Goal: Transaction & Acquisition: Purchase product/service

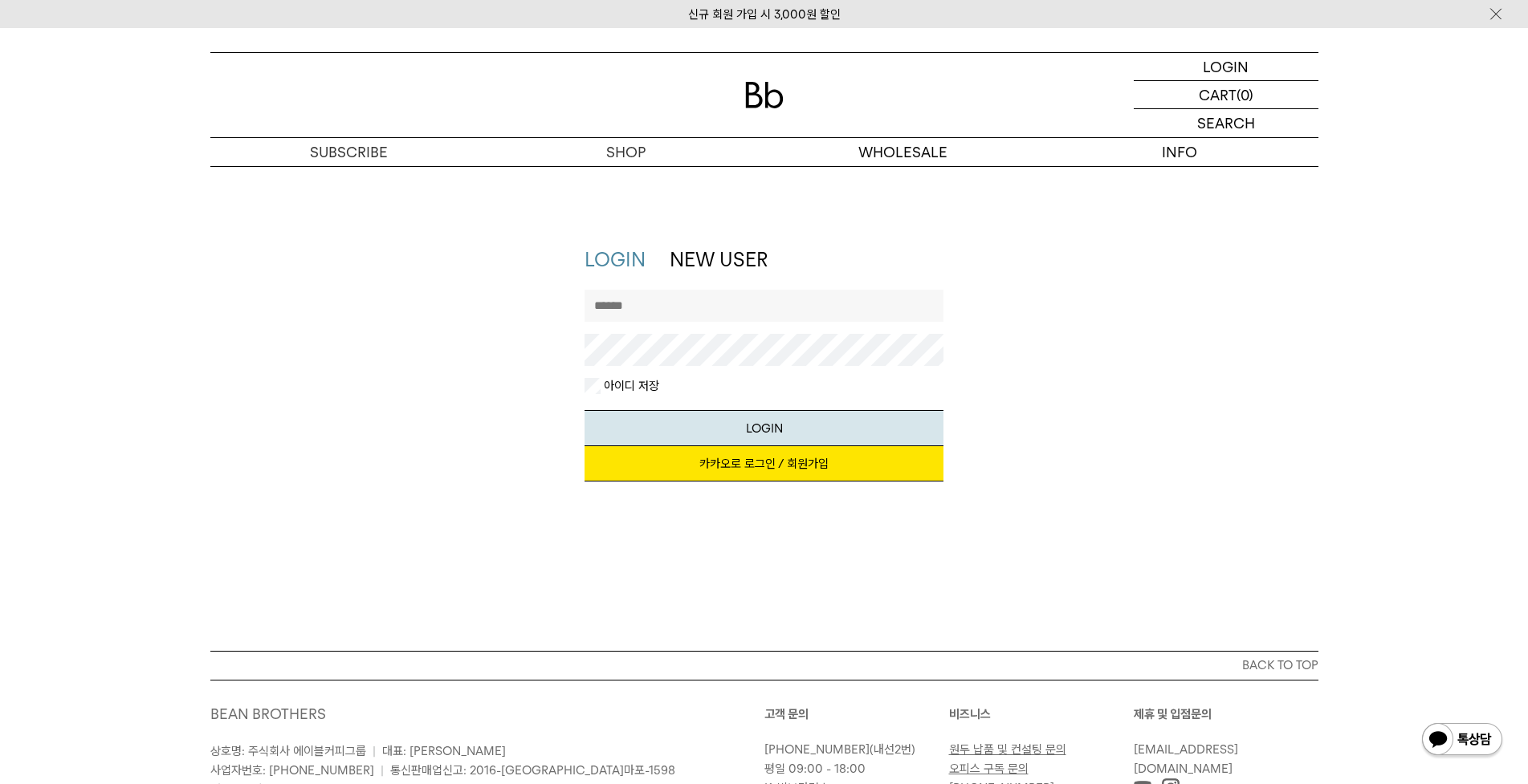
click at [668, 295] on input "text" at bounding box center [764, 306] width 359 height 32
click at [635, 301] on input "text" at bounding box center [764, 306] width 359 height 32
click at [765, 469] on link "카카오로 로그인 / 회원가입" at bounding box center [764, 463] width 359 height 35
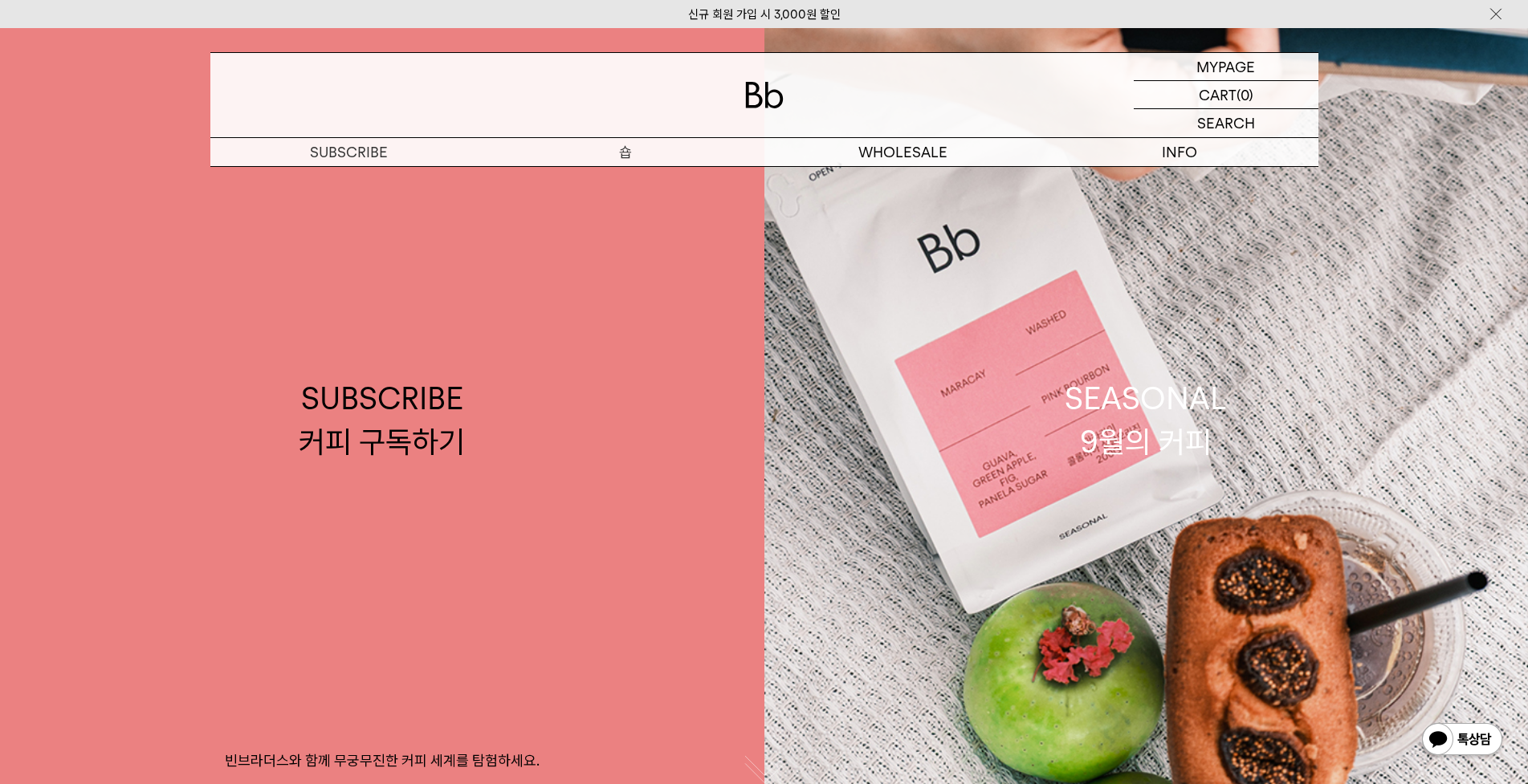
click at [630, 155] on p "숍" at bounding box center [626, 152] width 277 height 28
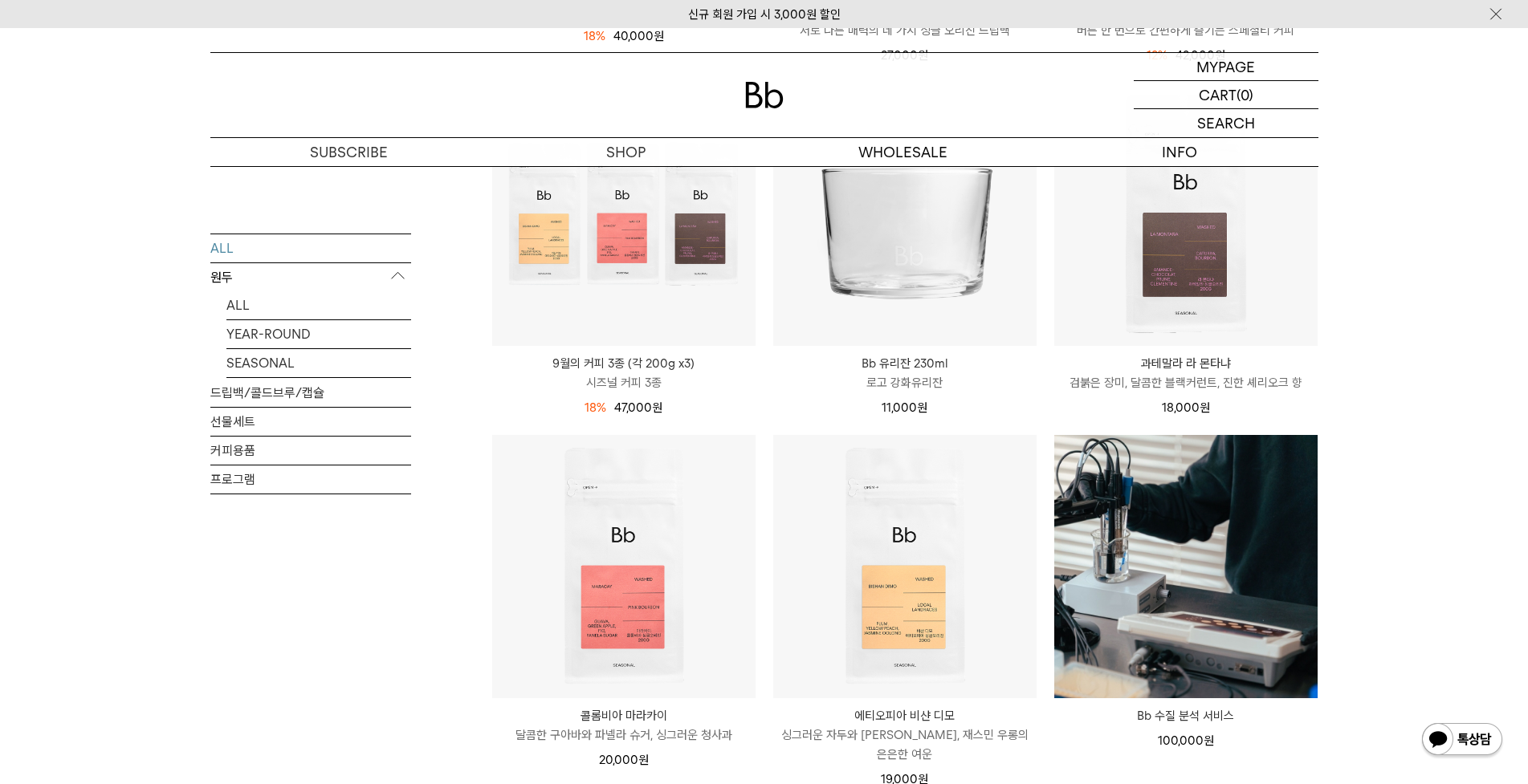
scroll to position [1124, 0]
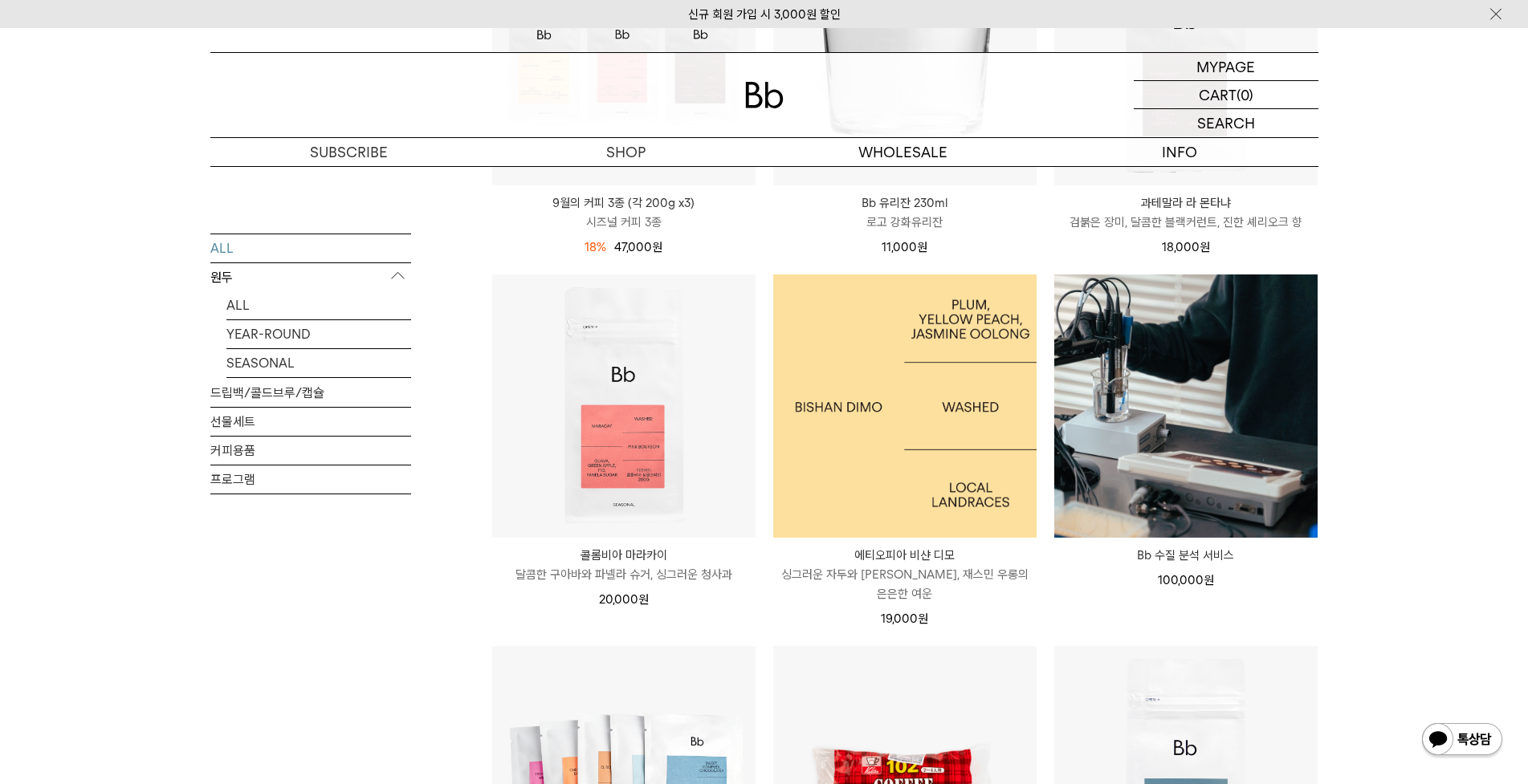
click at [852, 402] on img at bounding box center [905, 406] width 263 height 263
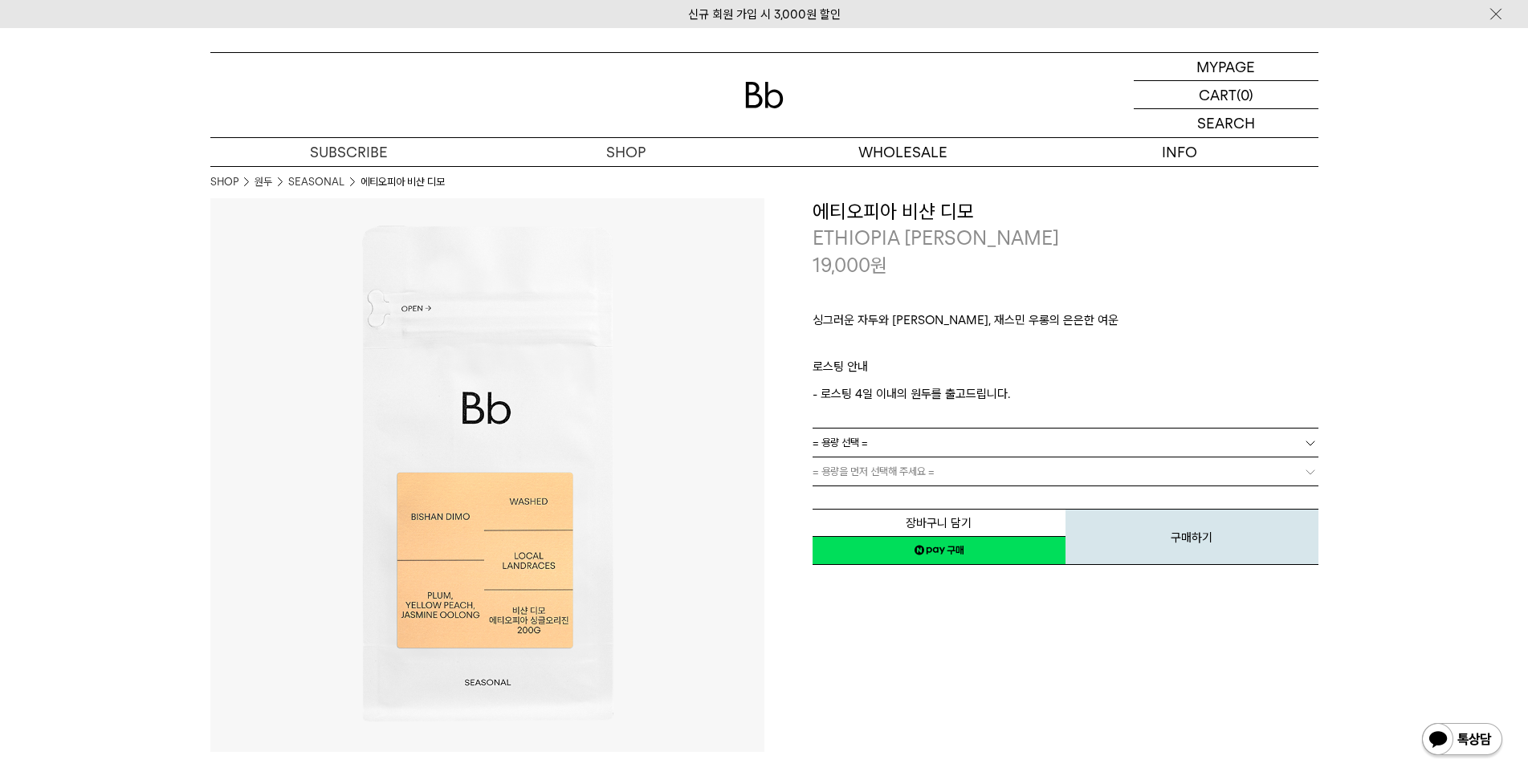
click at [1040, 447] on link "= 용량 선택 =" at bounding box center [1066, 442] width 506 height 28
click at [853, 477] on li "200g" at bounding box center [1072, 471] width 489 height 29
click at [916, 468] on link "= 용량을 먼저 선택해 주세요 =" at bounding box center [1066, 471] width 506 height 28
click at [1309, 473] on b at bounding box center [1311, 472] width 16 height 16
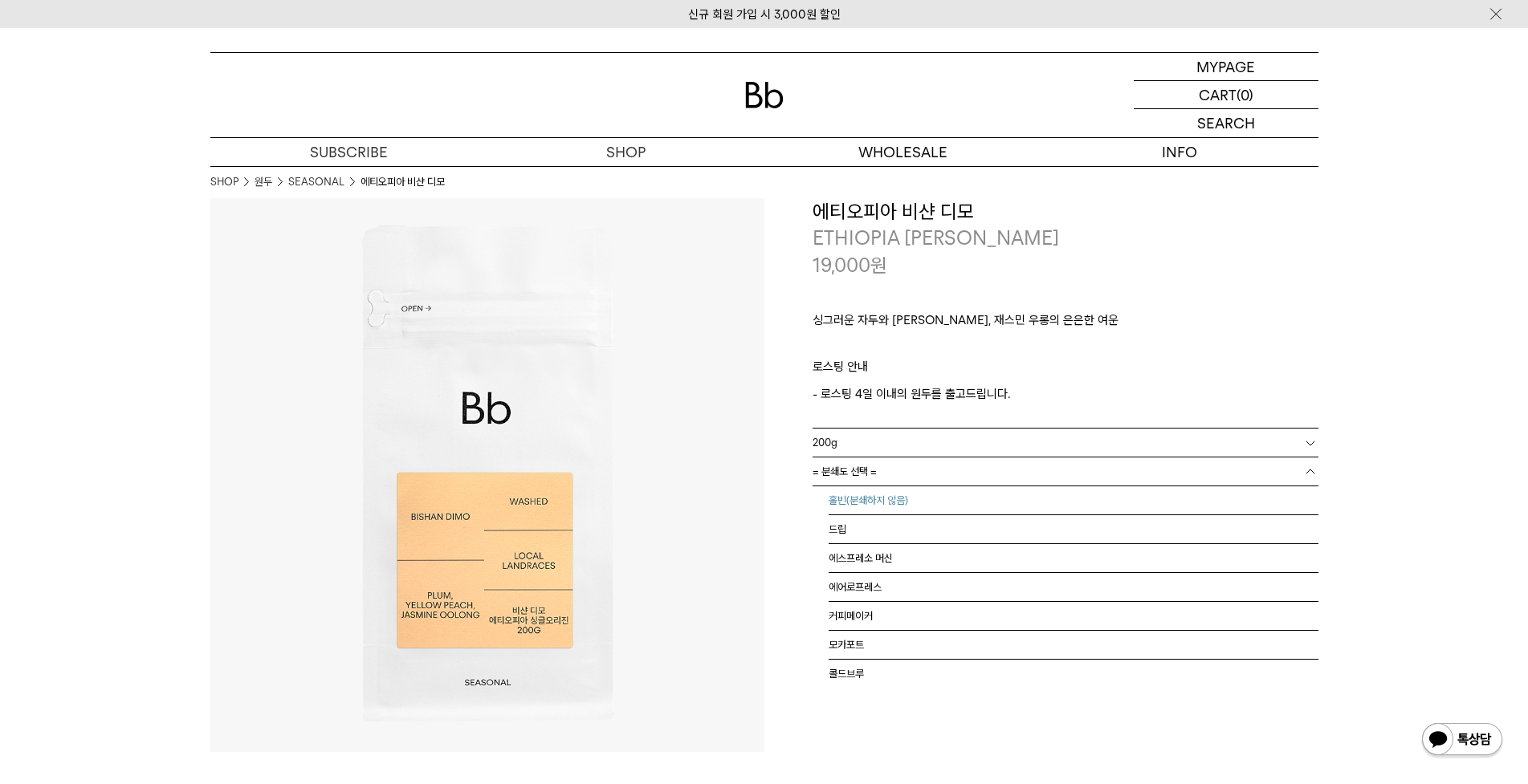
click at [865, 509] on li "홀빈(분쇄하지 않음)" at bounding box center [1072, 500] width 489 height 29
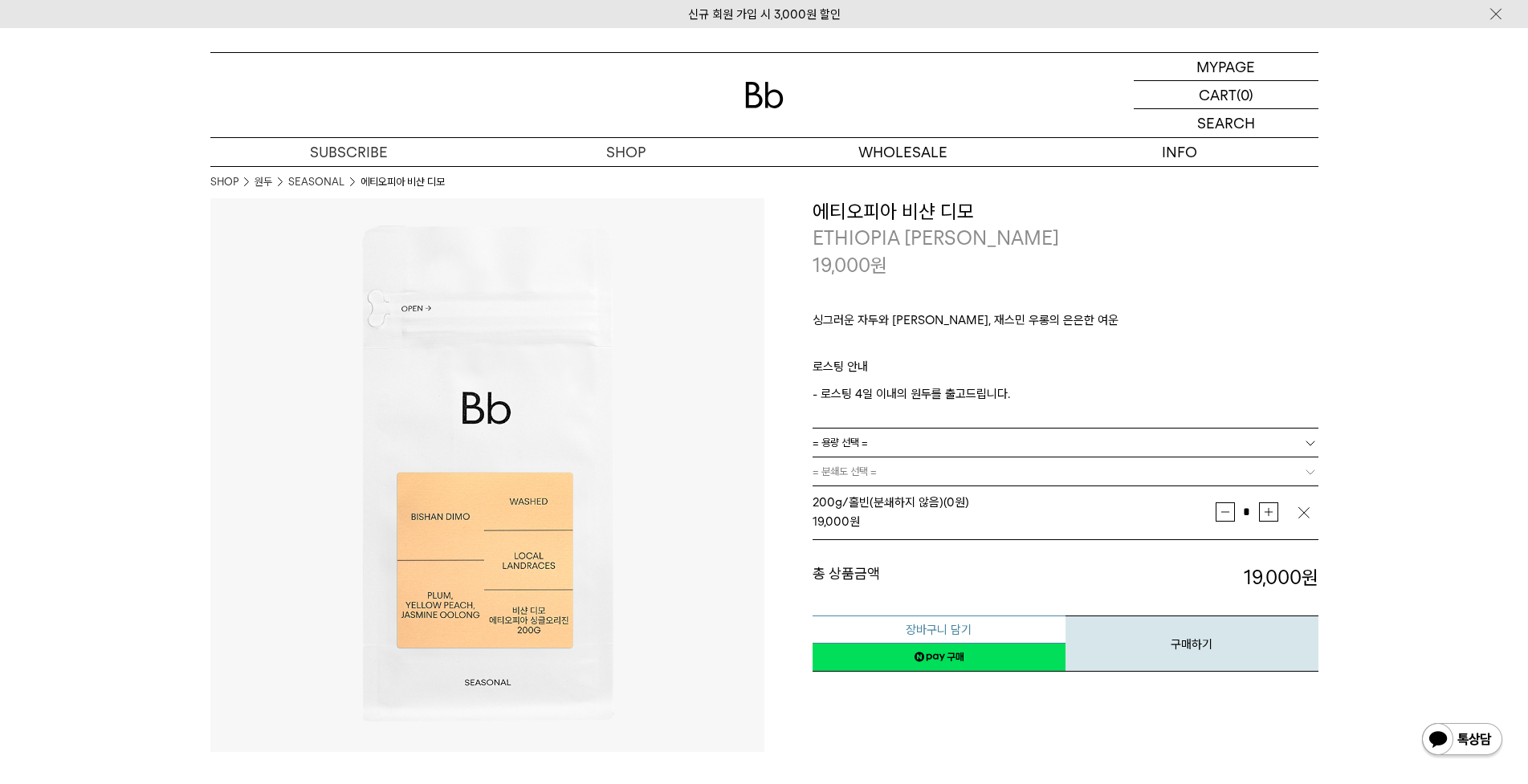
click at [939, 634] on button "장바구니 담기" at bounding box center [939, 630] width 253 height 28
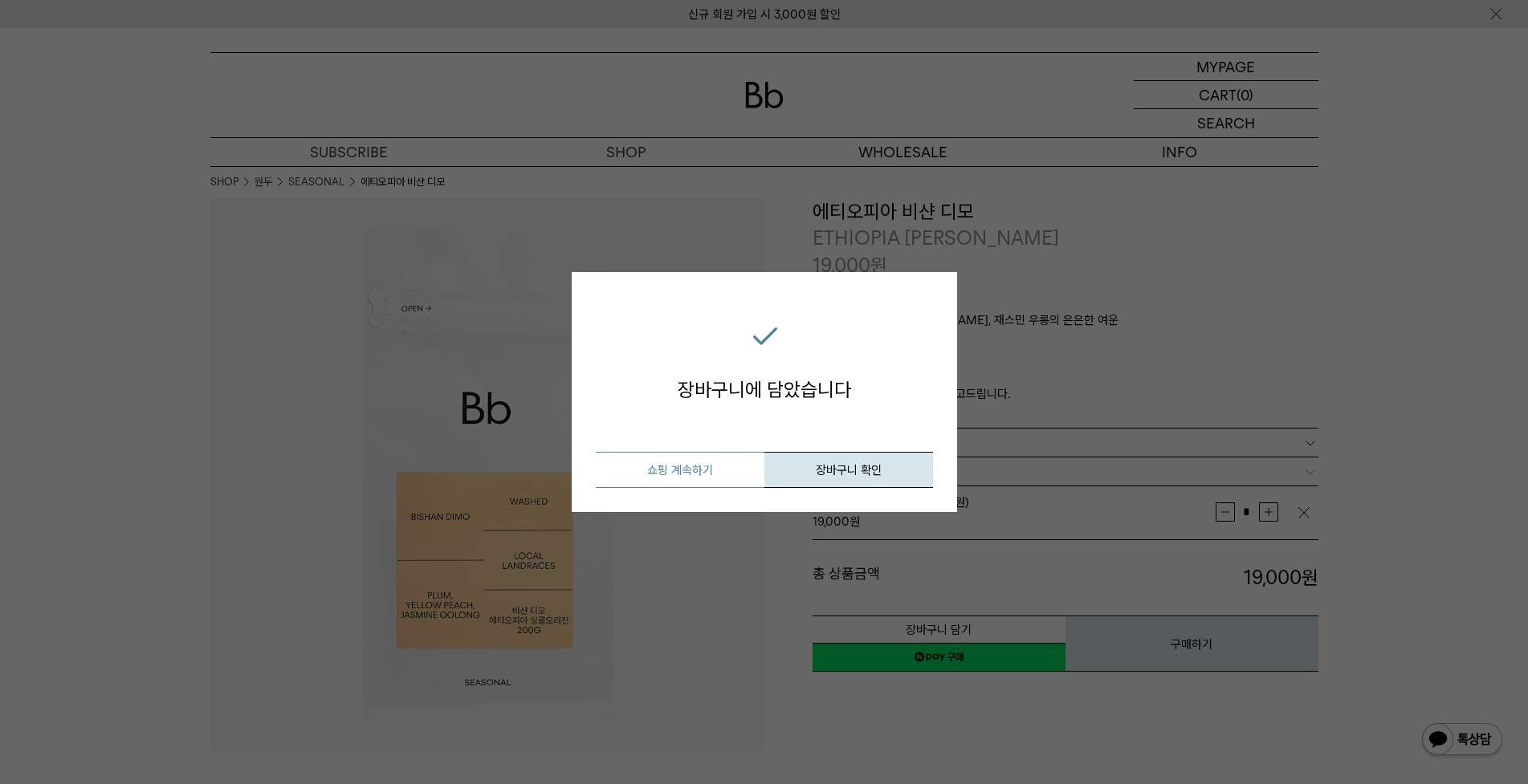
click at [696, 456] on button "쇼핑 계속하기" at bounding box center [680, 470] width 168 height 36
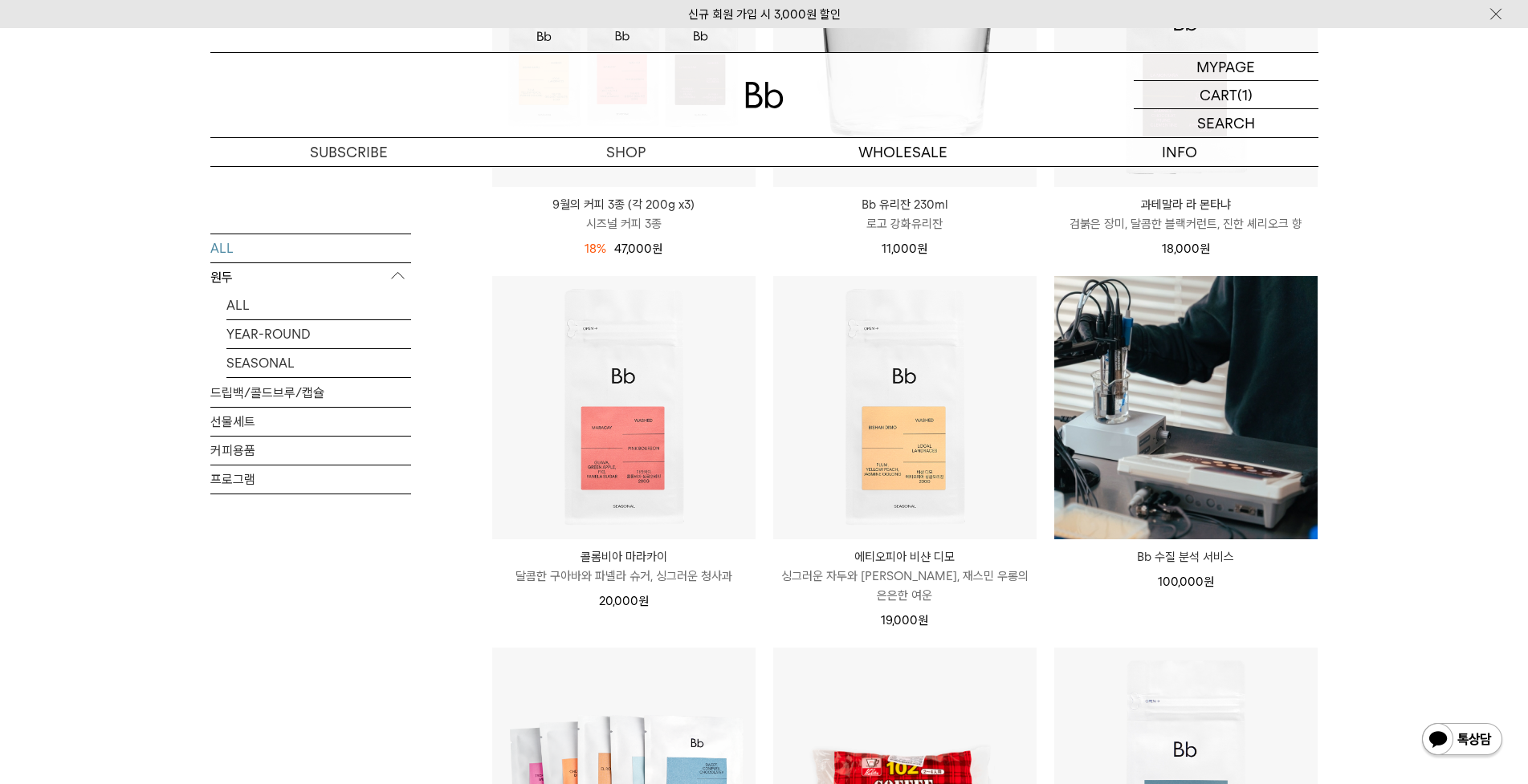
scroll to position [1124, 0]
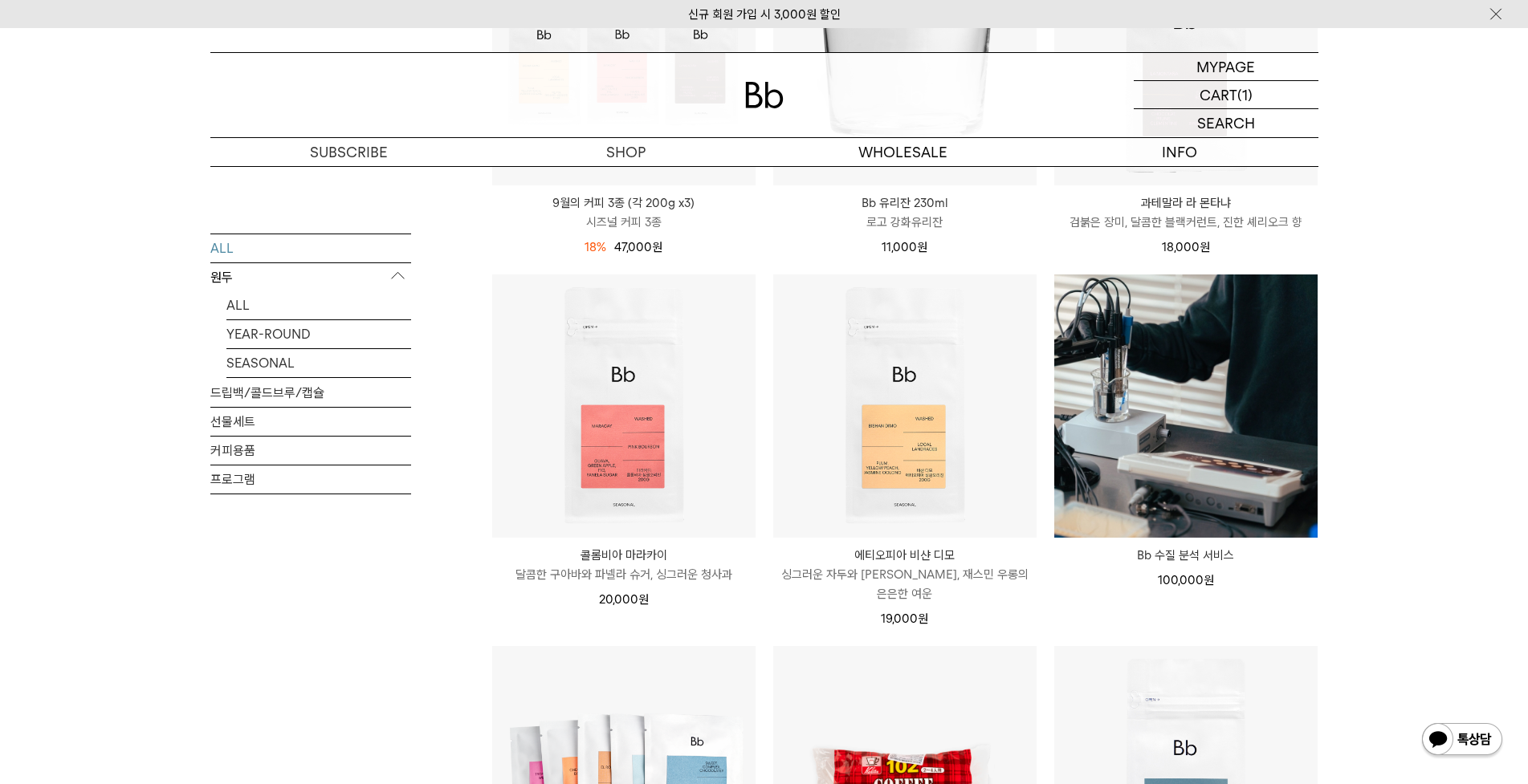
drag, startPoint x: 391, startPoint y: 628, endPoint x: 409, endPoint y: 617, distance: 21.1
click at [391, 628] on div "ALL 원두 ALL YEAR-ROUND SEASONAL 드립백/콜드브루/캡슐 선물세트 커피용품 프로그램" at bounding box center [310, 435] width 200 height 405
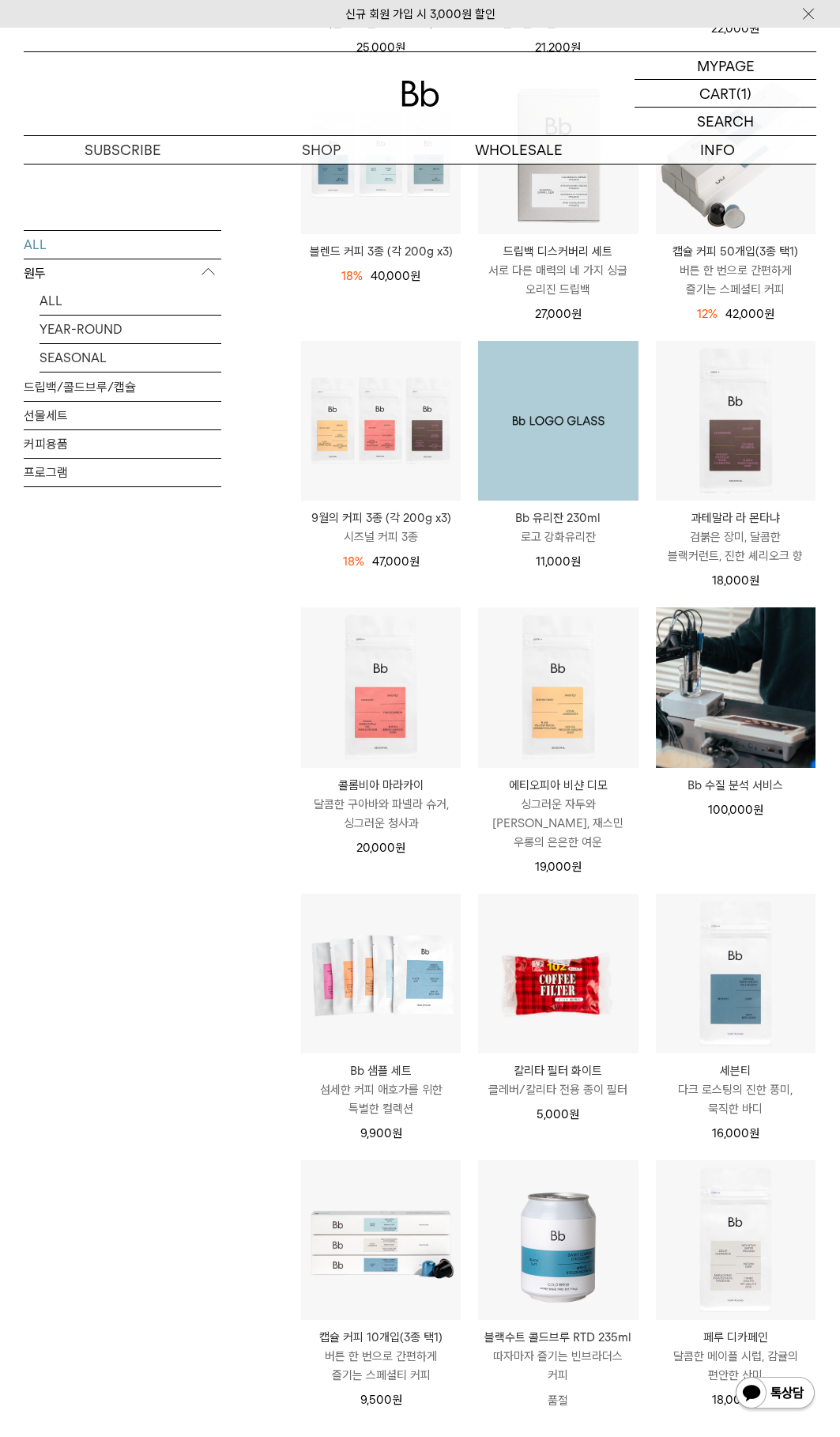
scroll to position [474, 0]
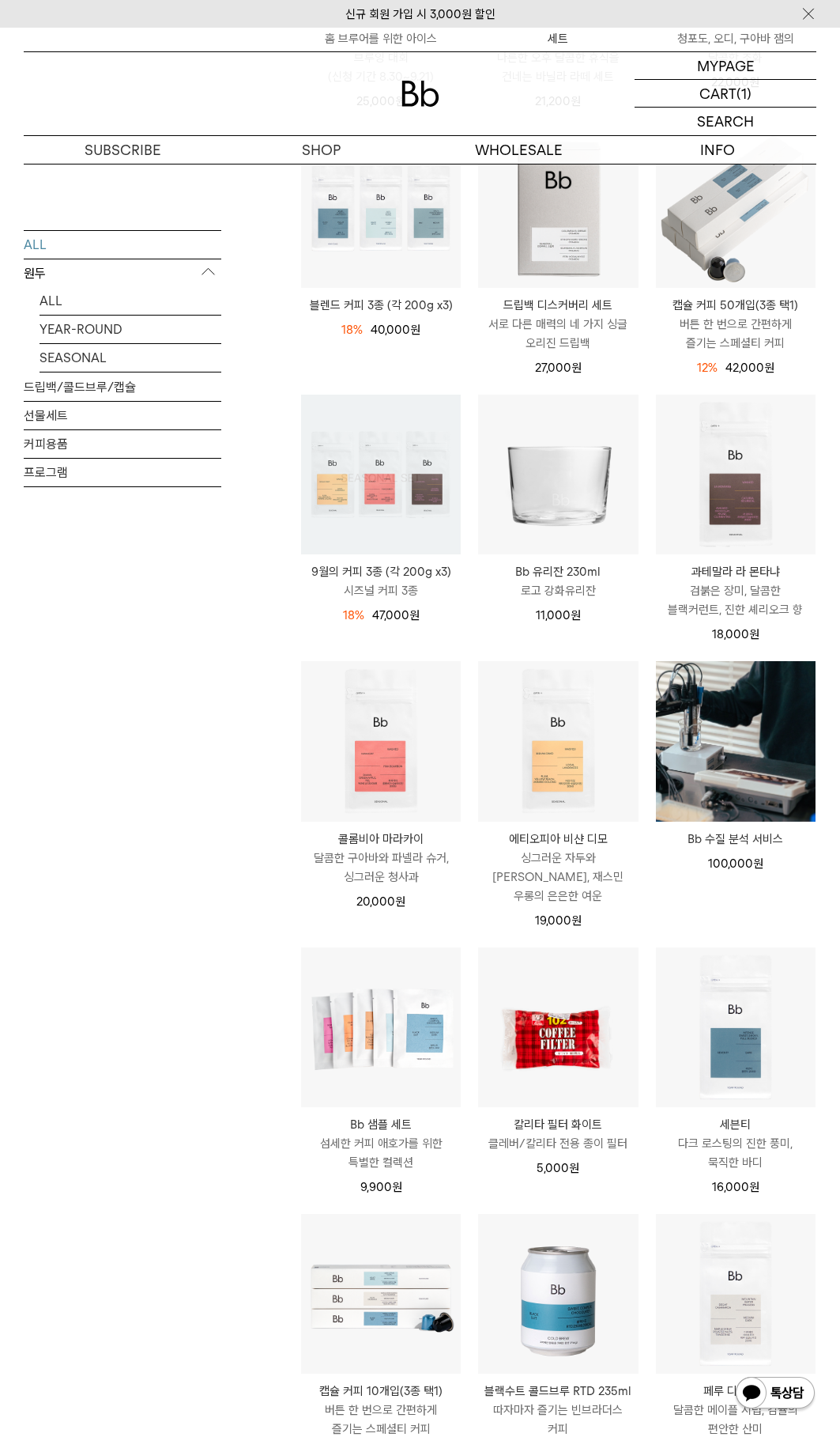
click at [178, 598] on div "ALL 원두 ALL YEAR-ROUND SEASONAL 드립백/콜드브루/캡슐 선물세트 커피용품 프로그램" at bounding box center [122, 429] width 197 height 399
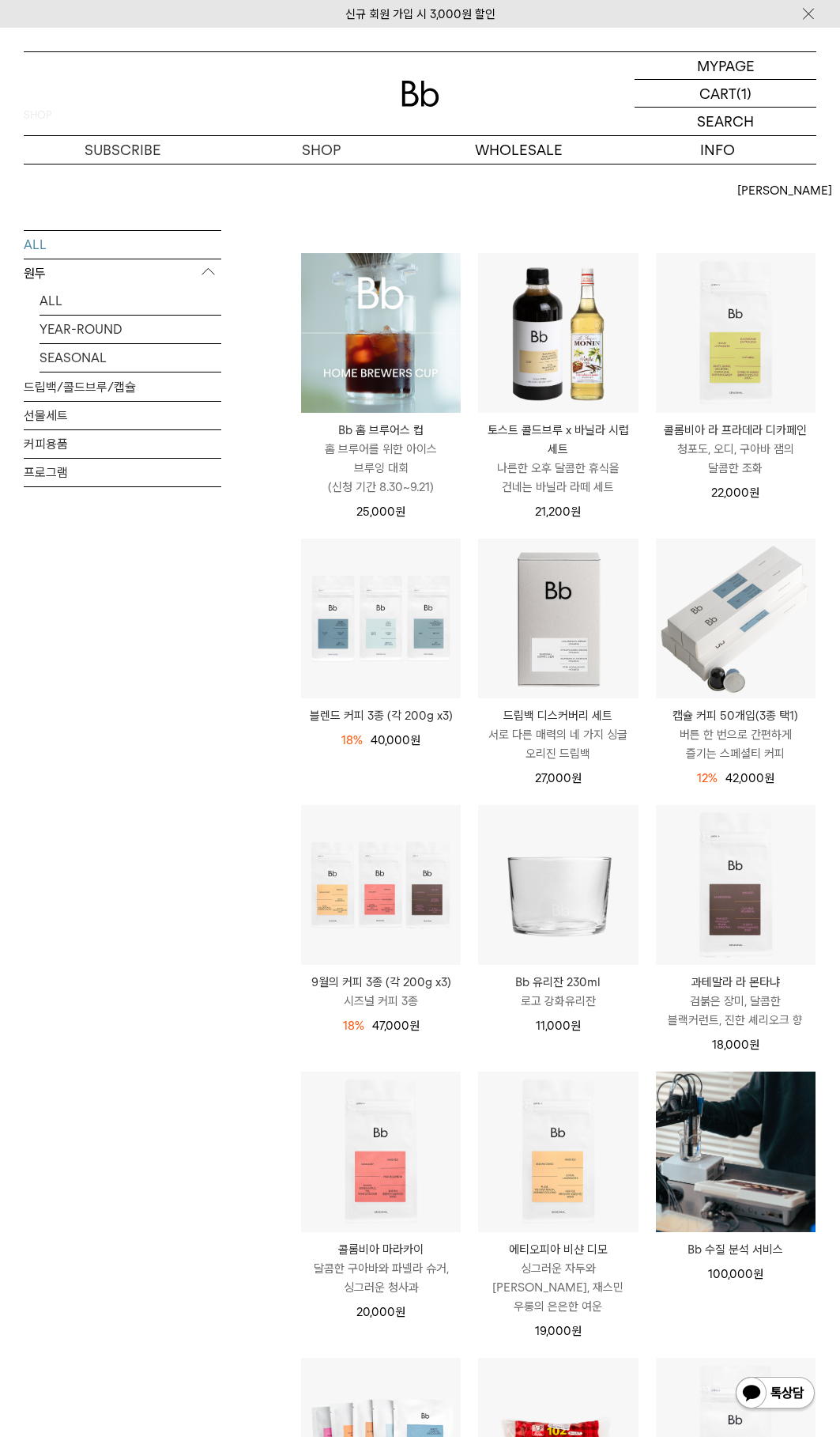
scroll to position [0, 0]
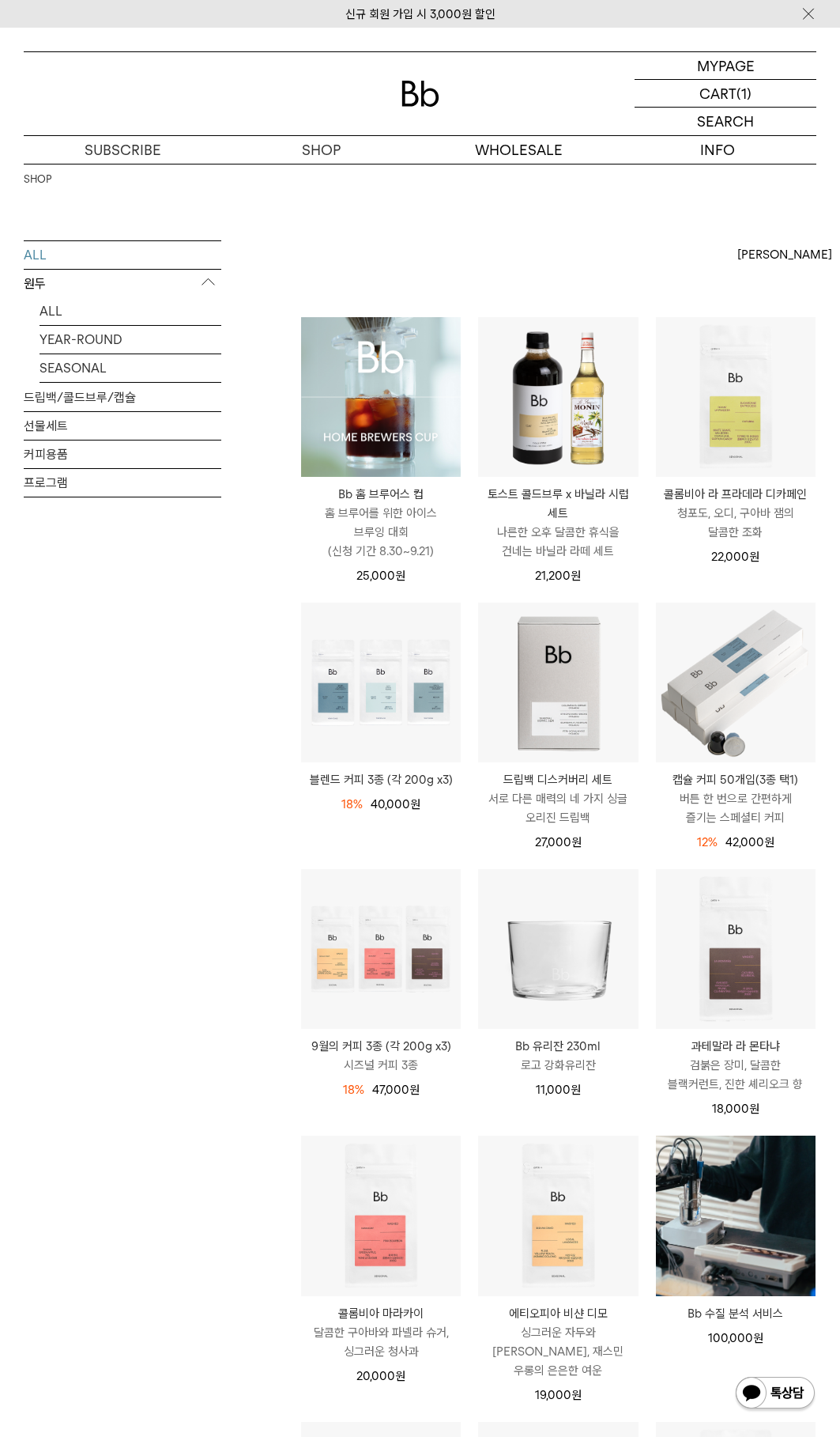
drag, startPoint x: 162, startPoint y: 960, endPoint x: 159, endPoint y: 948, distance: 12.4
click at [162, 772] on div "ALL 원두 ALL YEAR-ROUND SEASONAL 드립백/콜드브루/캡슐 선물세트 커피용품 프로그램" at bounding box center [122, 1250] width 197 height 2019
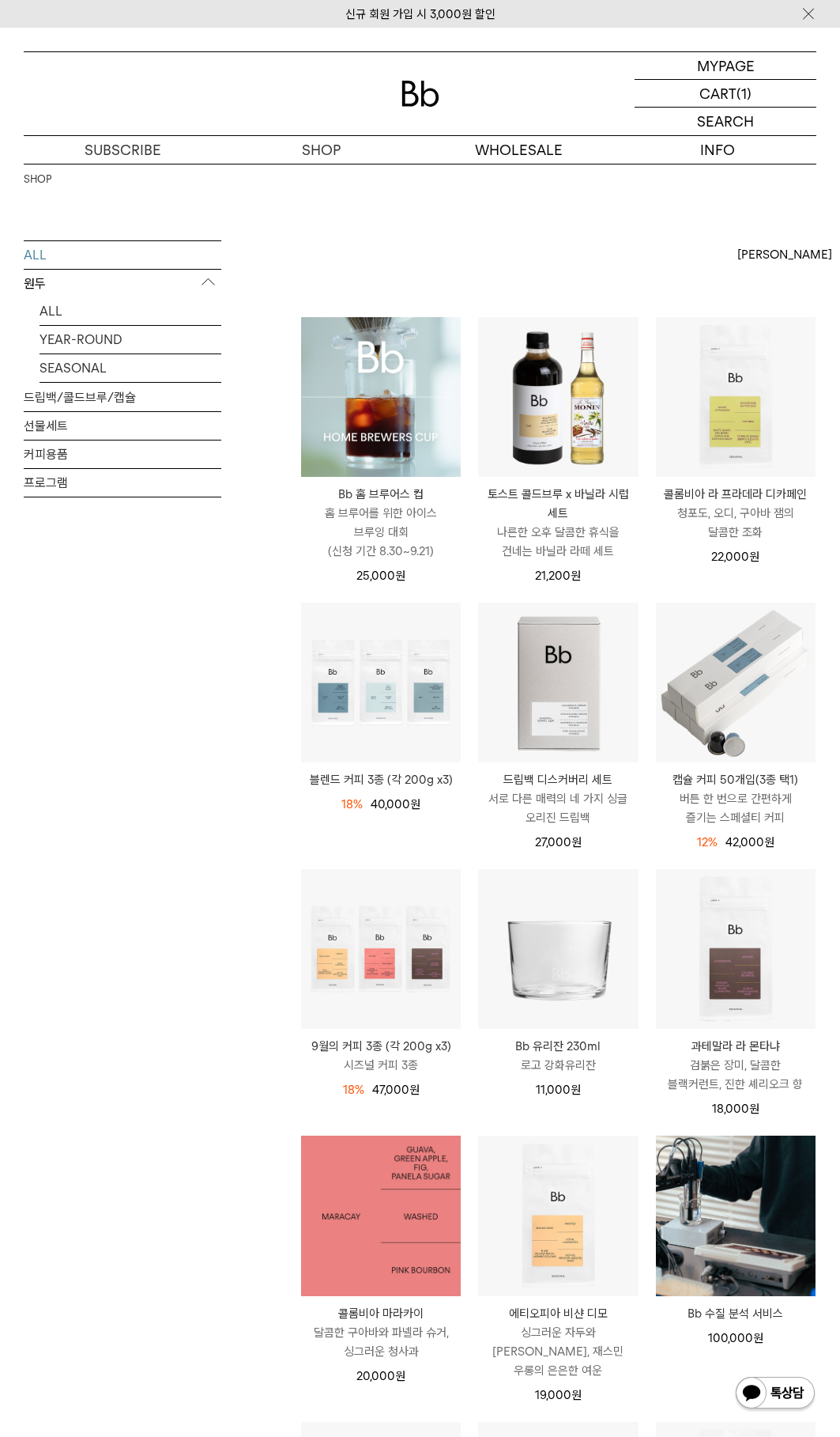
click at [353, 772] on img at bounding box center [381, 1215] width 160 height 160
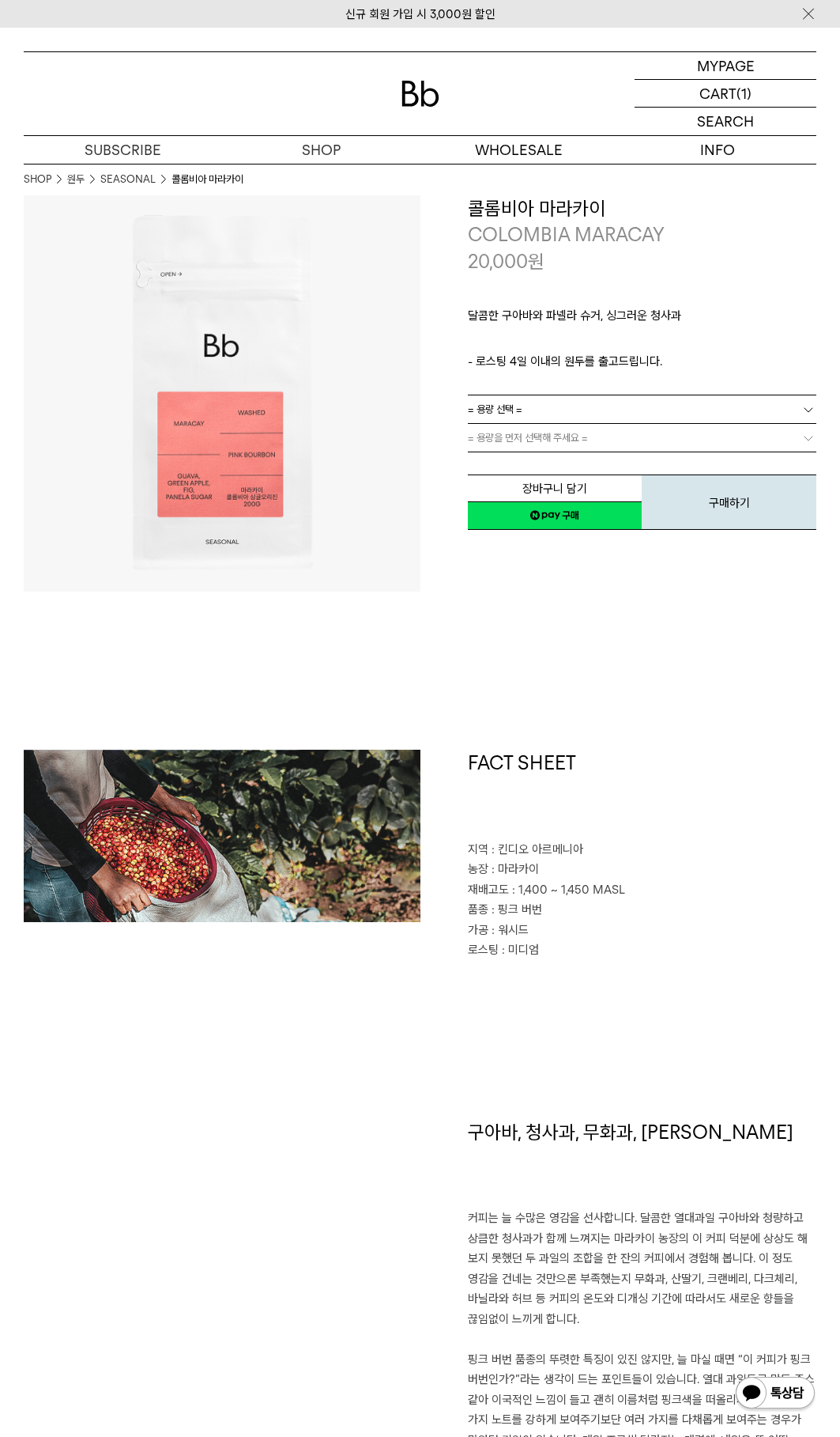
click at [604, 409] on link "= 용량 선택 =" at bounding box center [643, 409] width 349 height 27
click at [522, 459] on li "600g" at bounding box center [651, 466] width 334 height 28
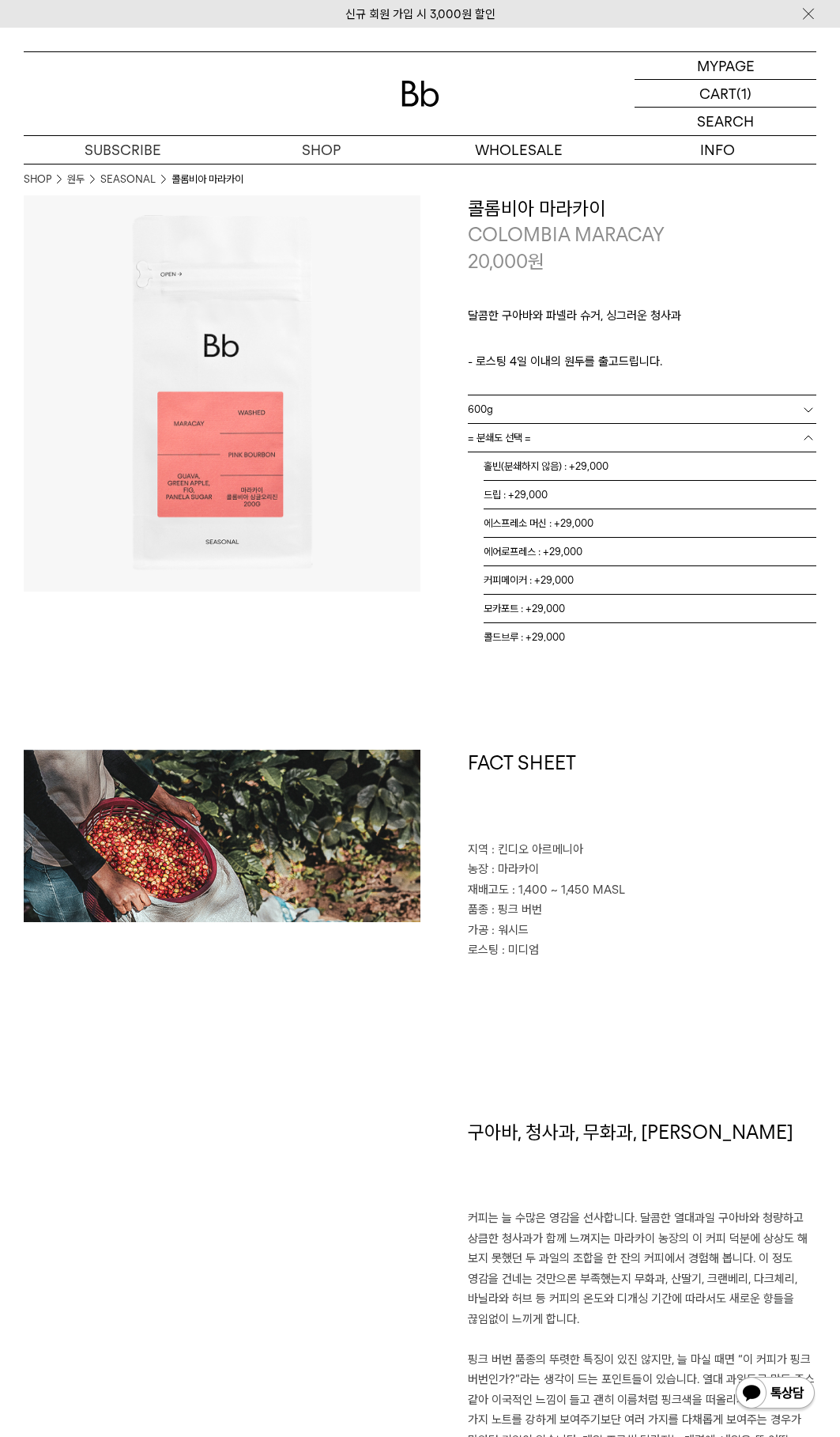
click at [529, 443] on span "= 분쇄도 선택 =" at bounding box center [499, 438] width 63 height 27
click at [551, 602] on li "모카포트 : +29,000" at bounding box center [651, 609] width 334 height 28
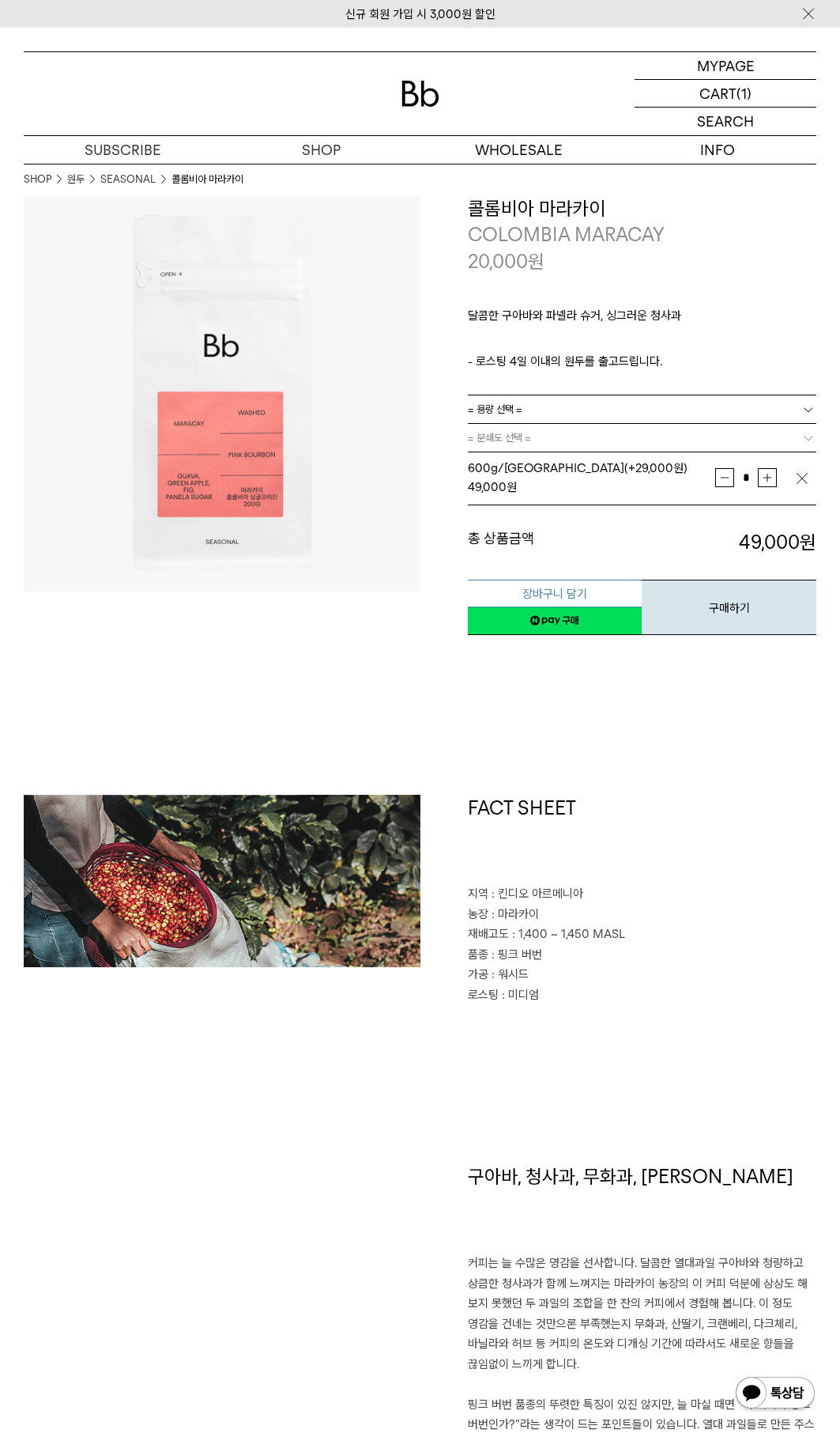
click at [543, 593] on button "장바구니 담기" at bounding box center [555, 594] width 175 height 27
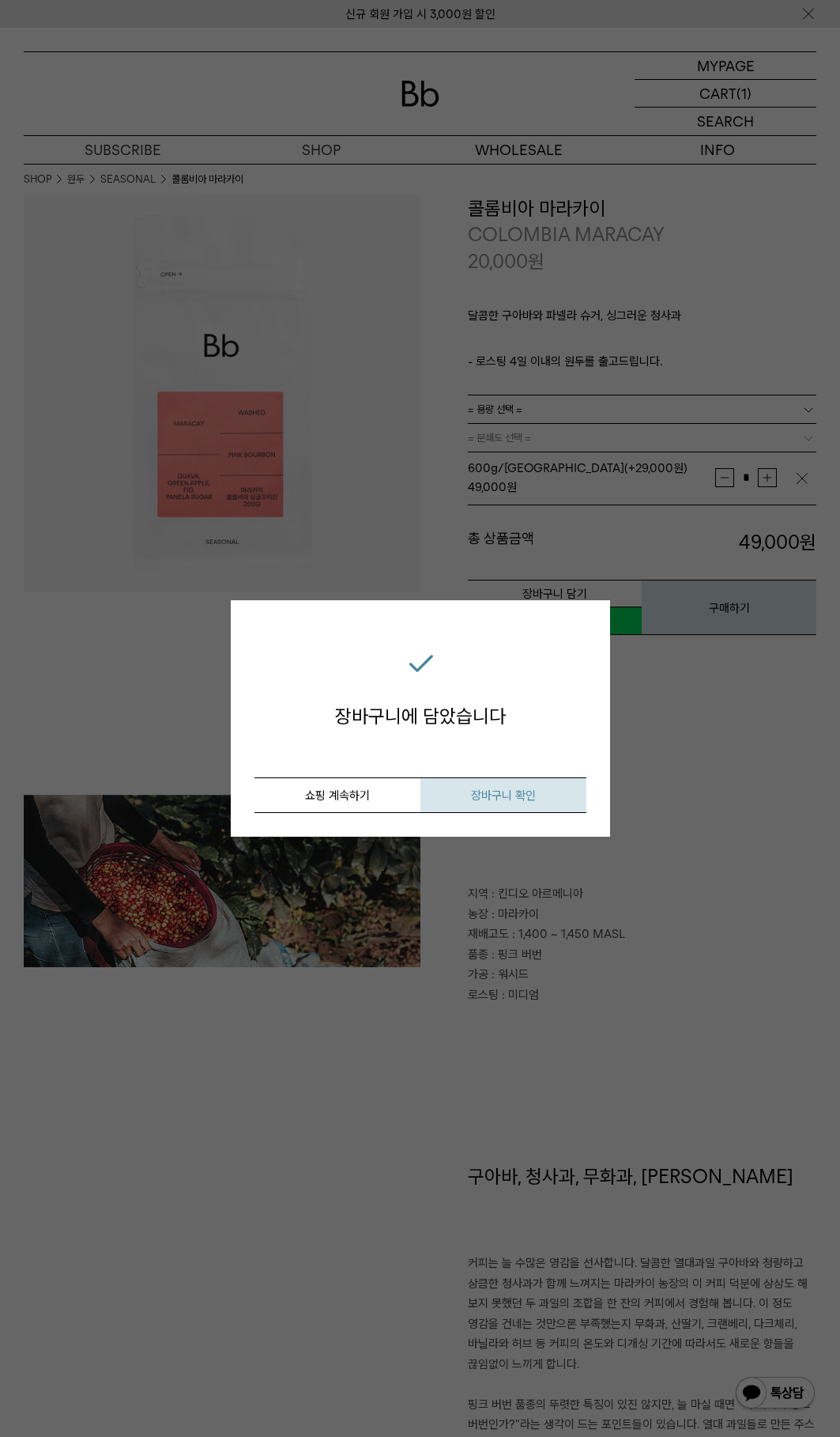
click at [515, 797] on span "장바구니 확인" at bounding box center [503, 795] width 65 height 15
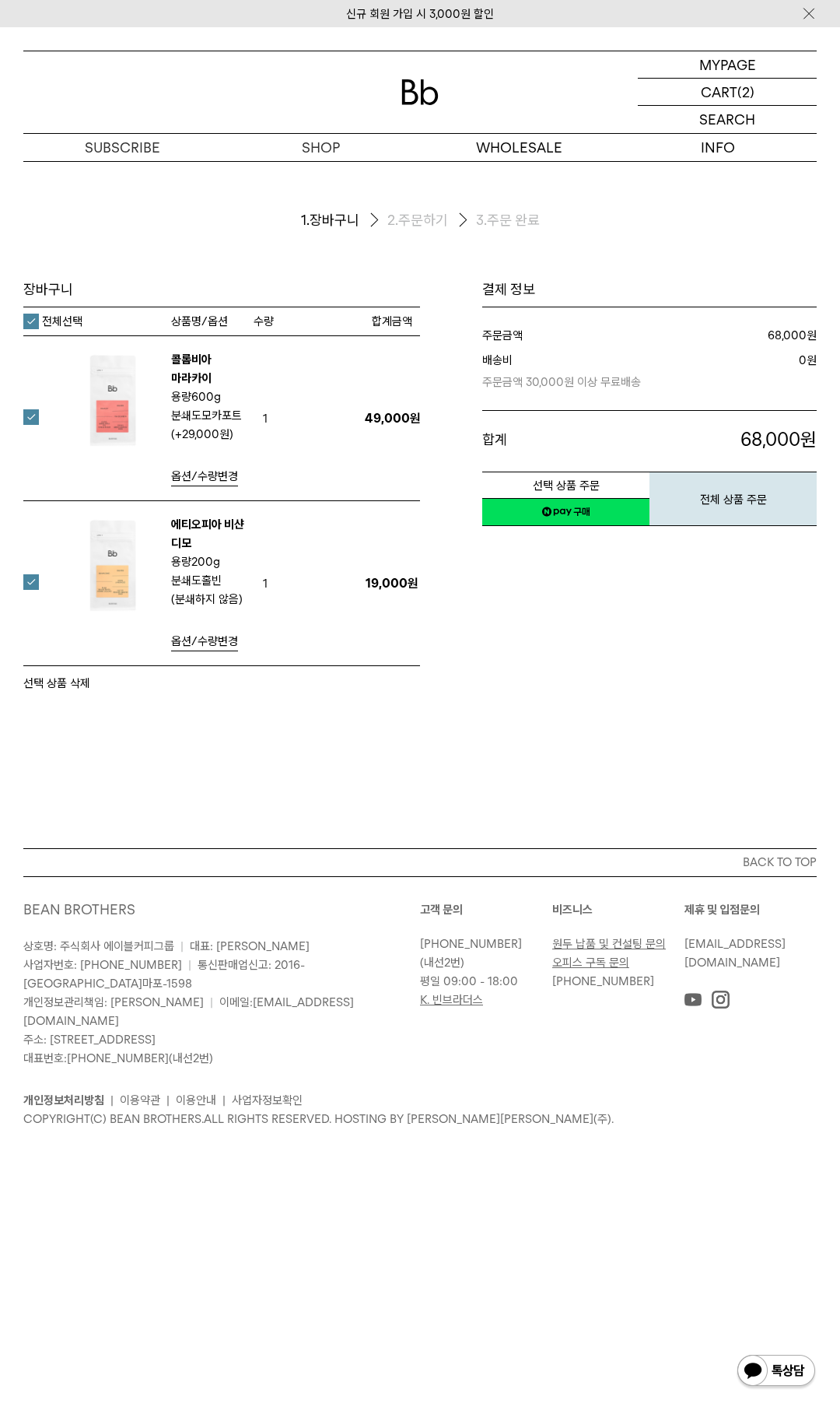
click at [565, 511] on link "네이버페이 구매하기" at bounding box center [566, 512] width 167 height 28
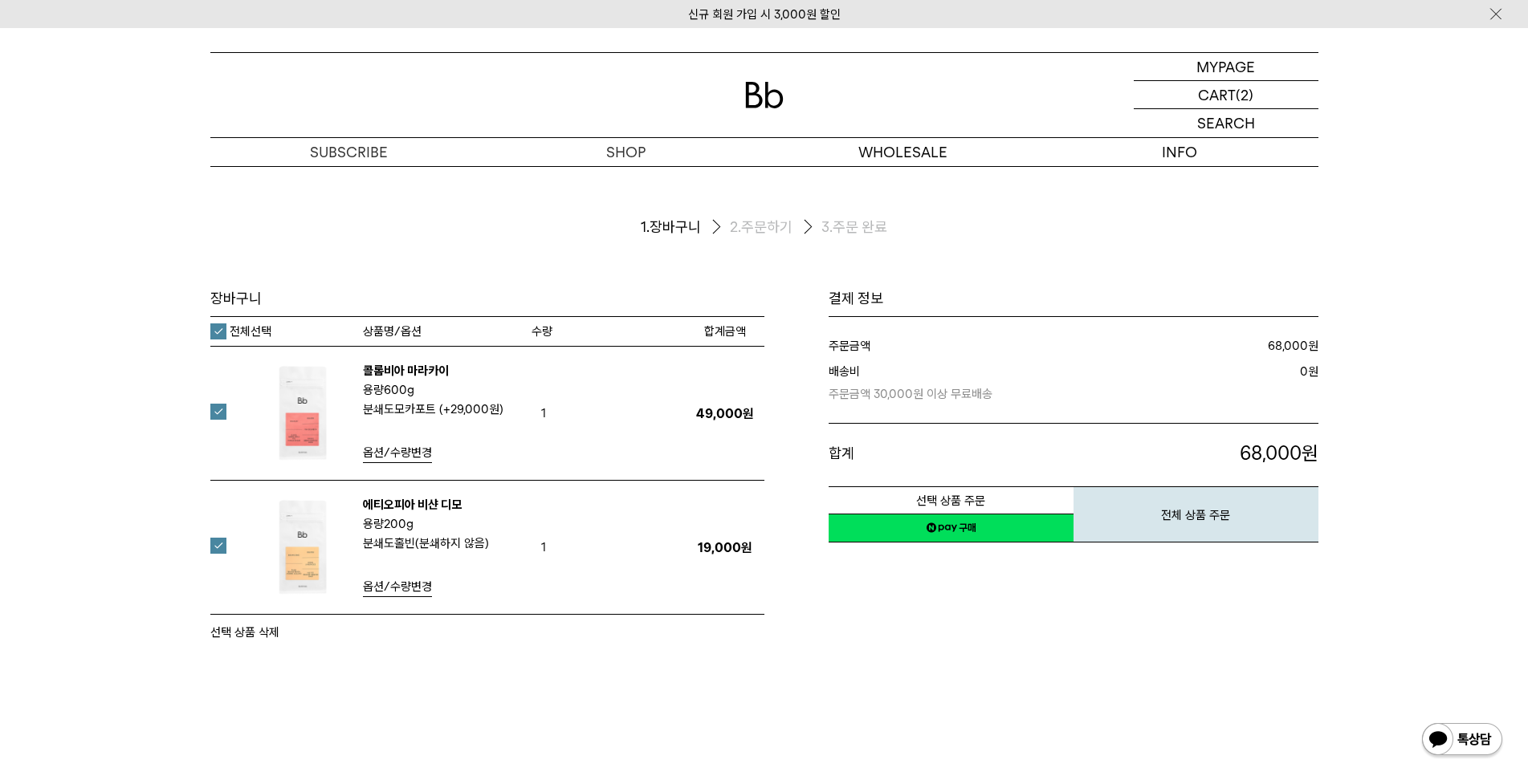
click at [866, 534] on link "네이버페이 구매하기" at bounding box center [951, 528] width 245 height 29
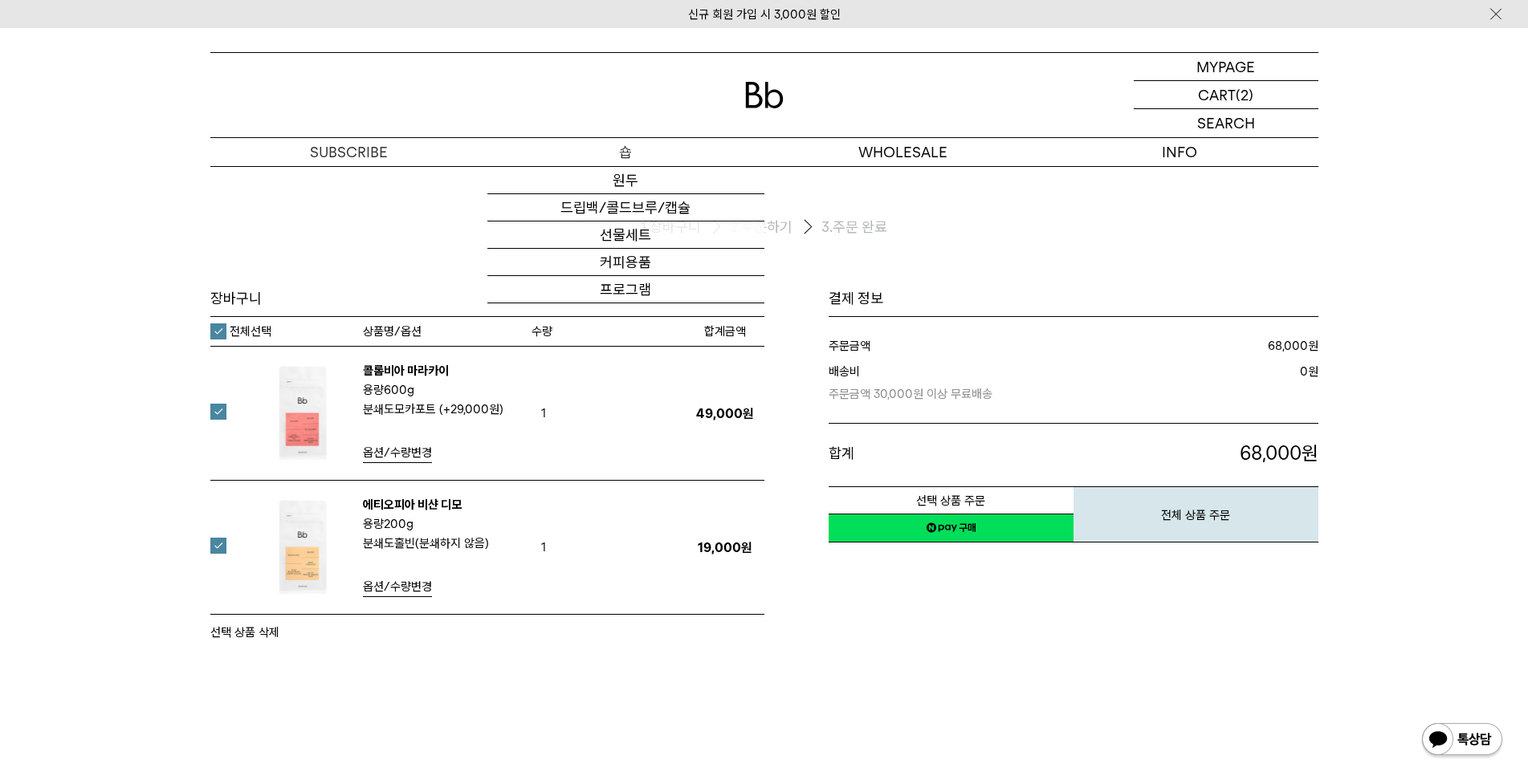
click at [620, 159] on p "숍" at bounding box center [626, 152] width 277 height 28
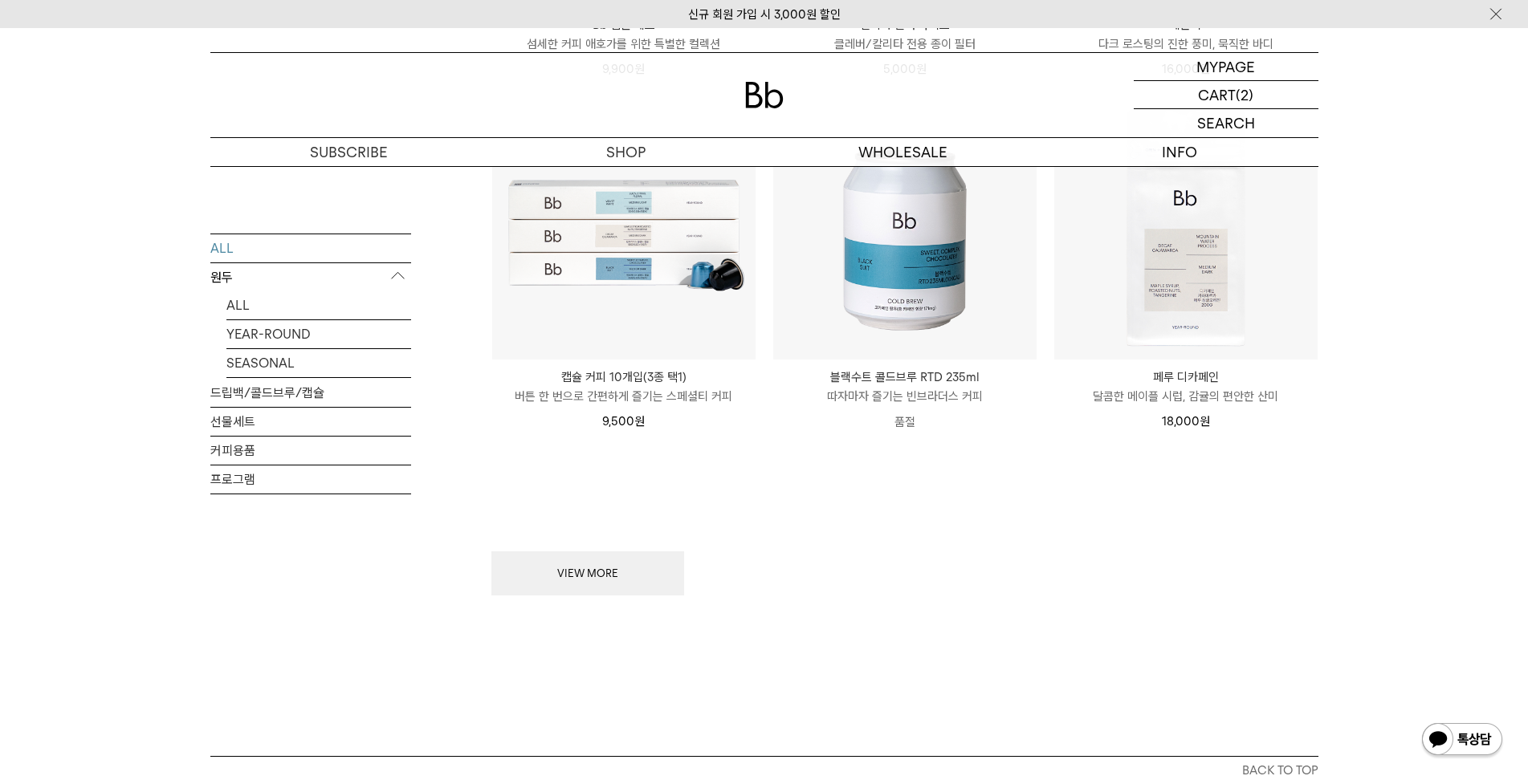
scroll to position [1883, 0]
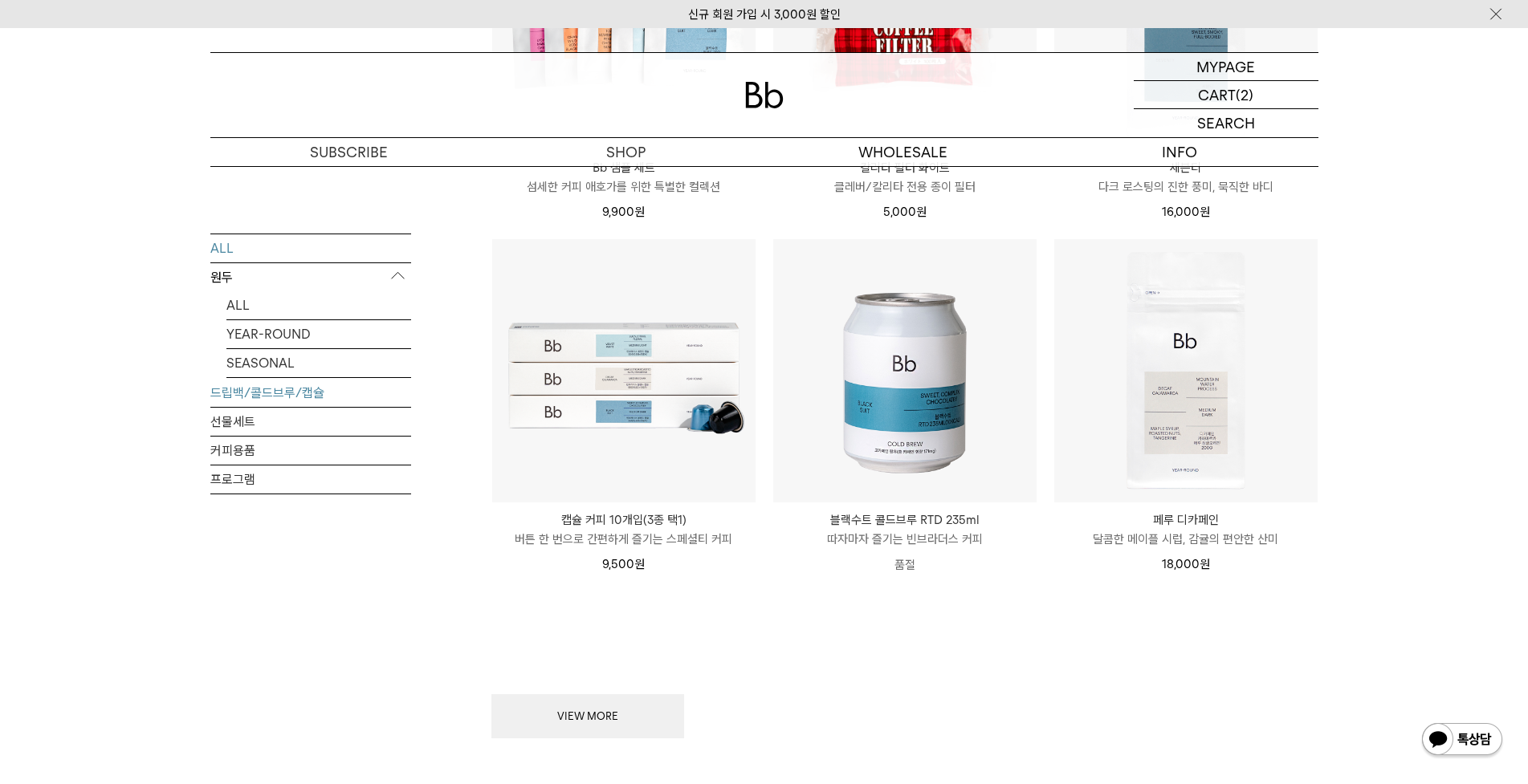
click at [271, 398] on link "드립백/콜드브루/캡슐" at bounding box center [310, 392] width 200 height 28
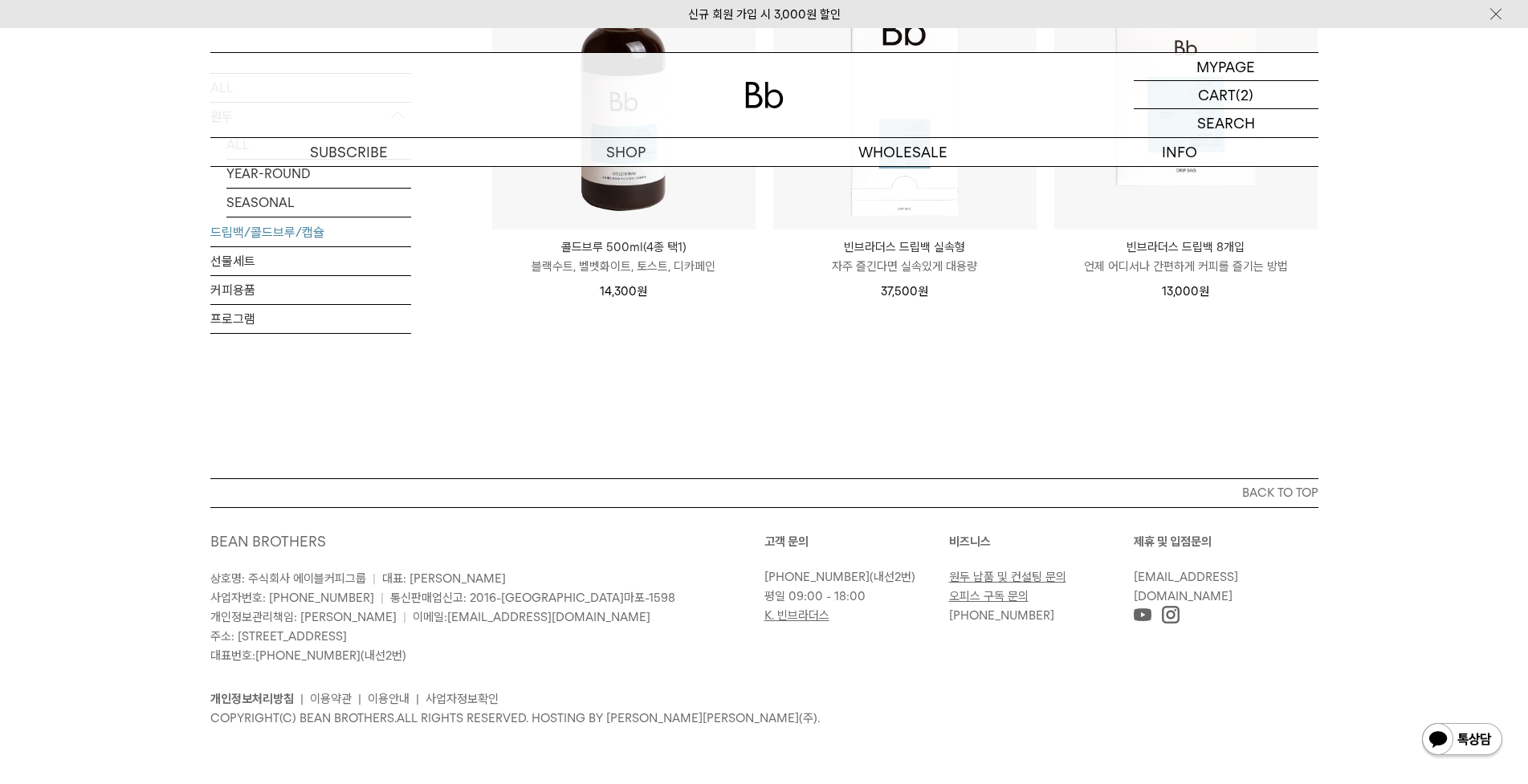
scroll to position [987, 0]
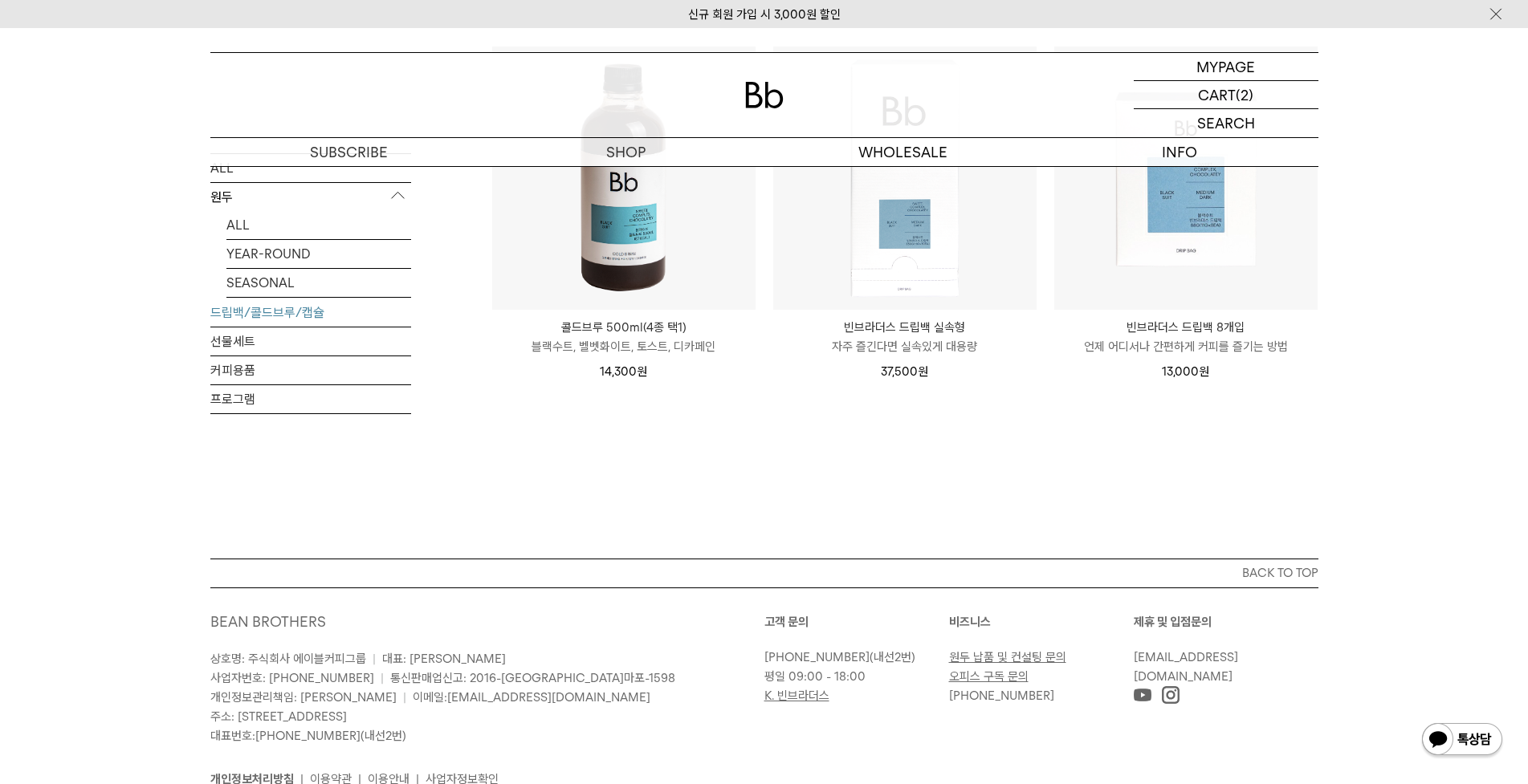
click at [624, 229] on img at bounding box center [624, 178] width 263 height 263
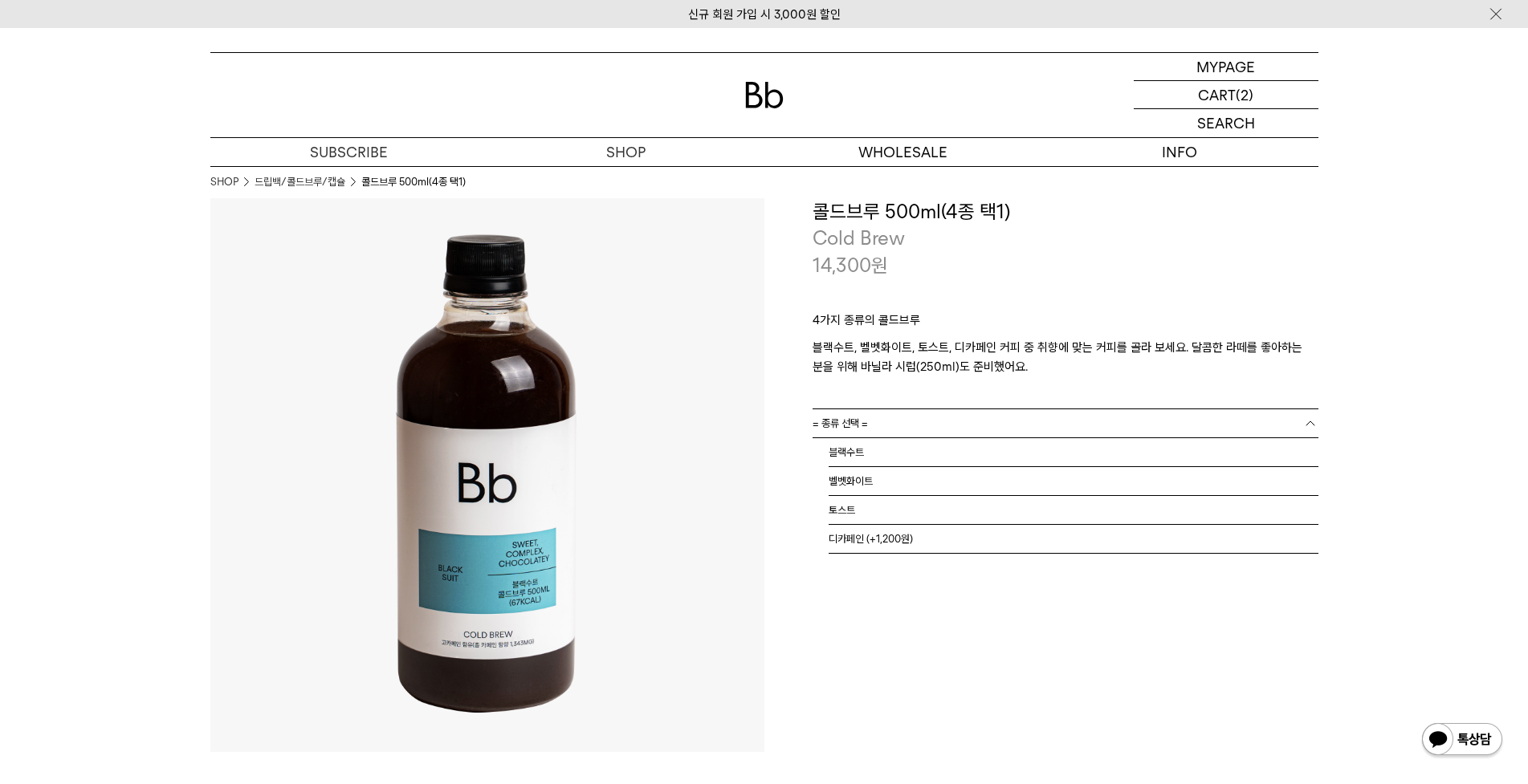
click at [940, 423] on link "= 종류 선택 =" at bounding box center [1066, 423] width 506 height 28
click at [867, 511] on li "토스트" at bounding box center [1072, 510] width 489 height 29
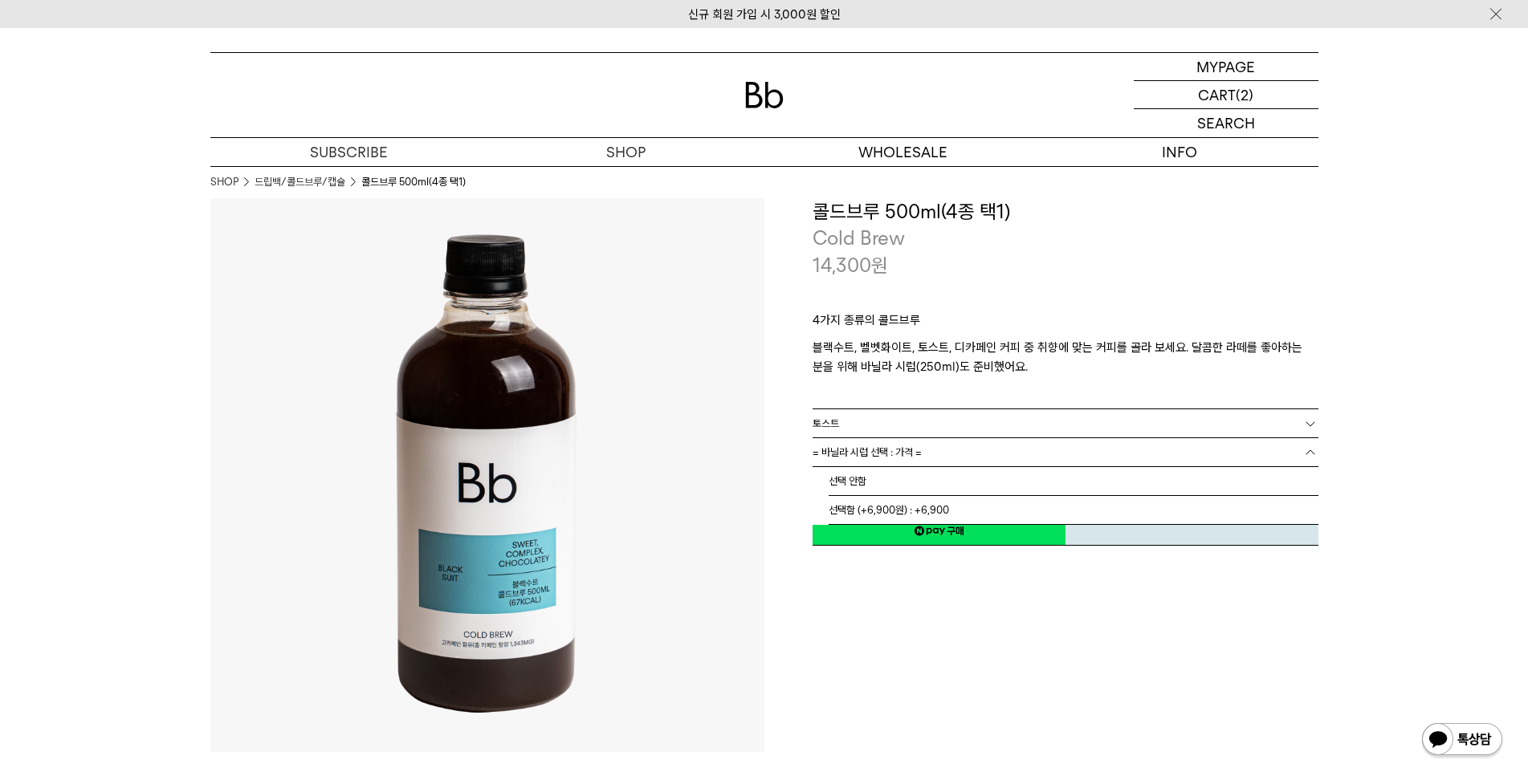
click at [916, 452] on span "= 바닐라 시럽 선택 : 가격 =" at bounding box center [867, 452] width 110 height 28
click at [841, 477] on li "선택 안함" at bounding box center [1072, 481] width 489 height 29
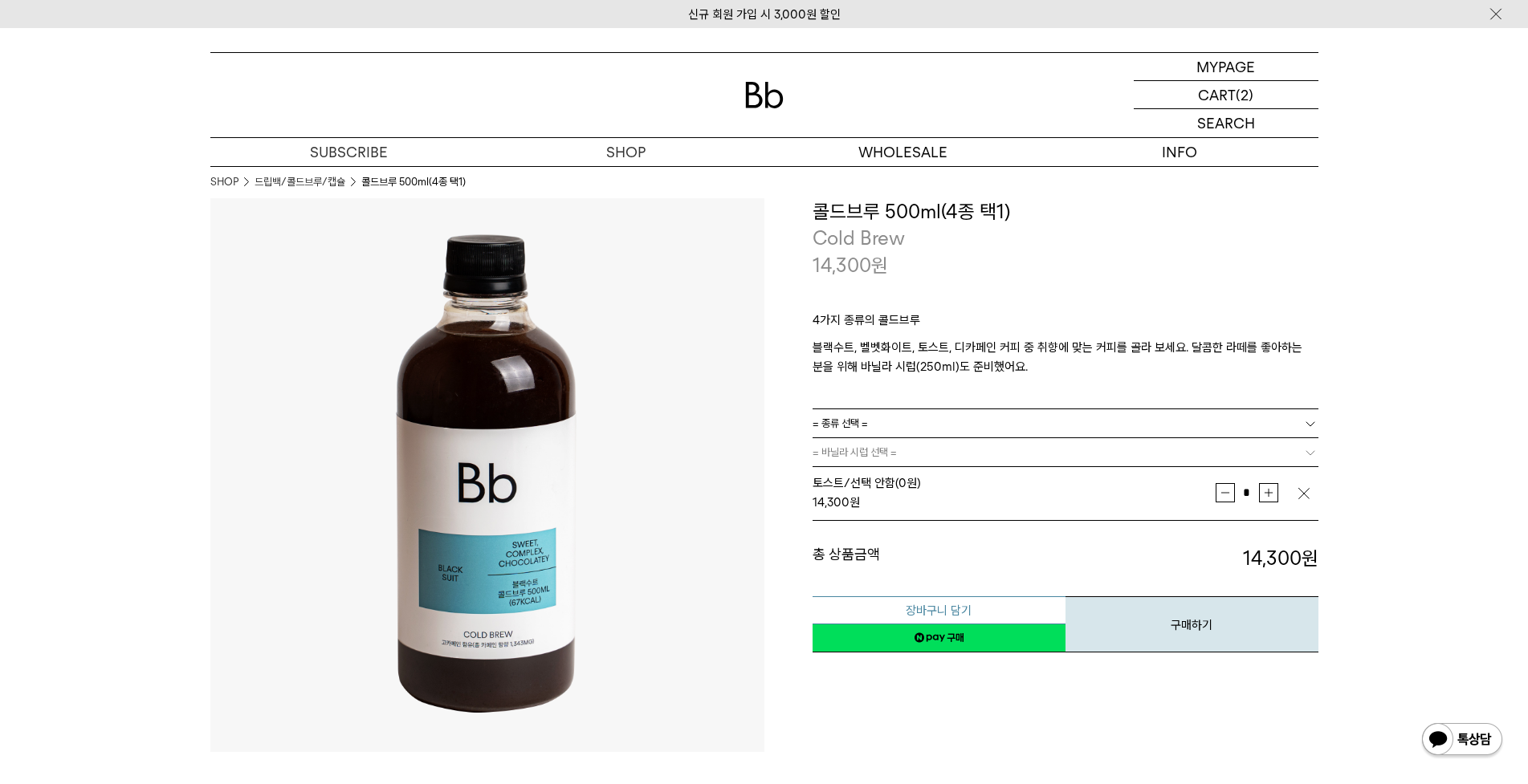
click at [965, 613] on button "장바구니 담기" at bounding box center [939, 611] width 253 height 28
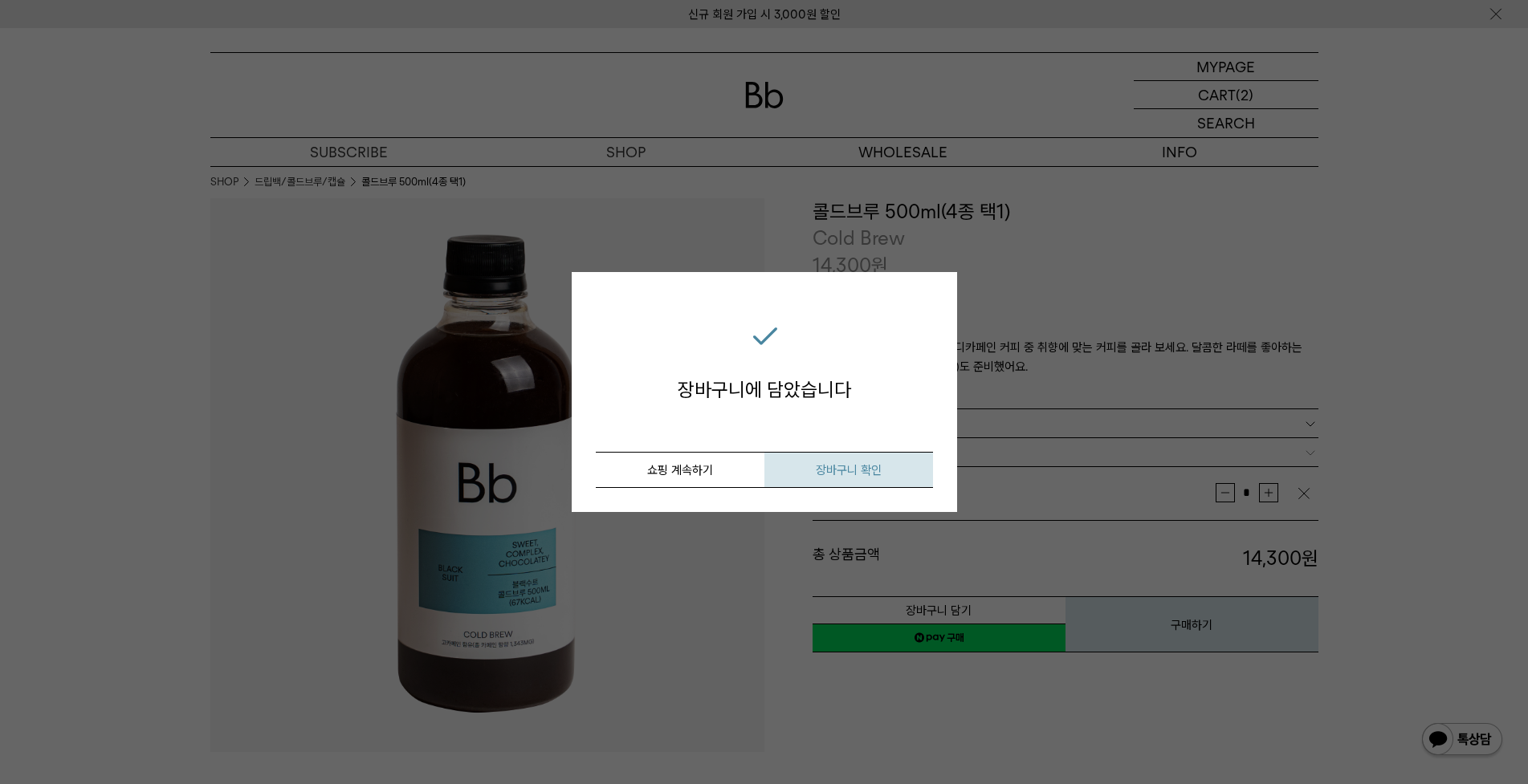
click at [811, 468] on button "장바구니 확인" at bounding box center [848, 470] width 168 height 36
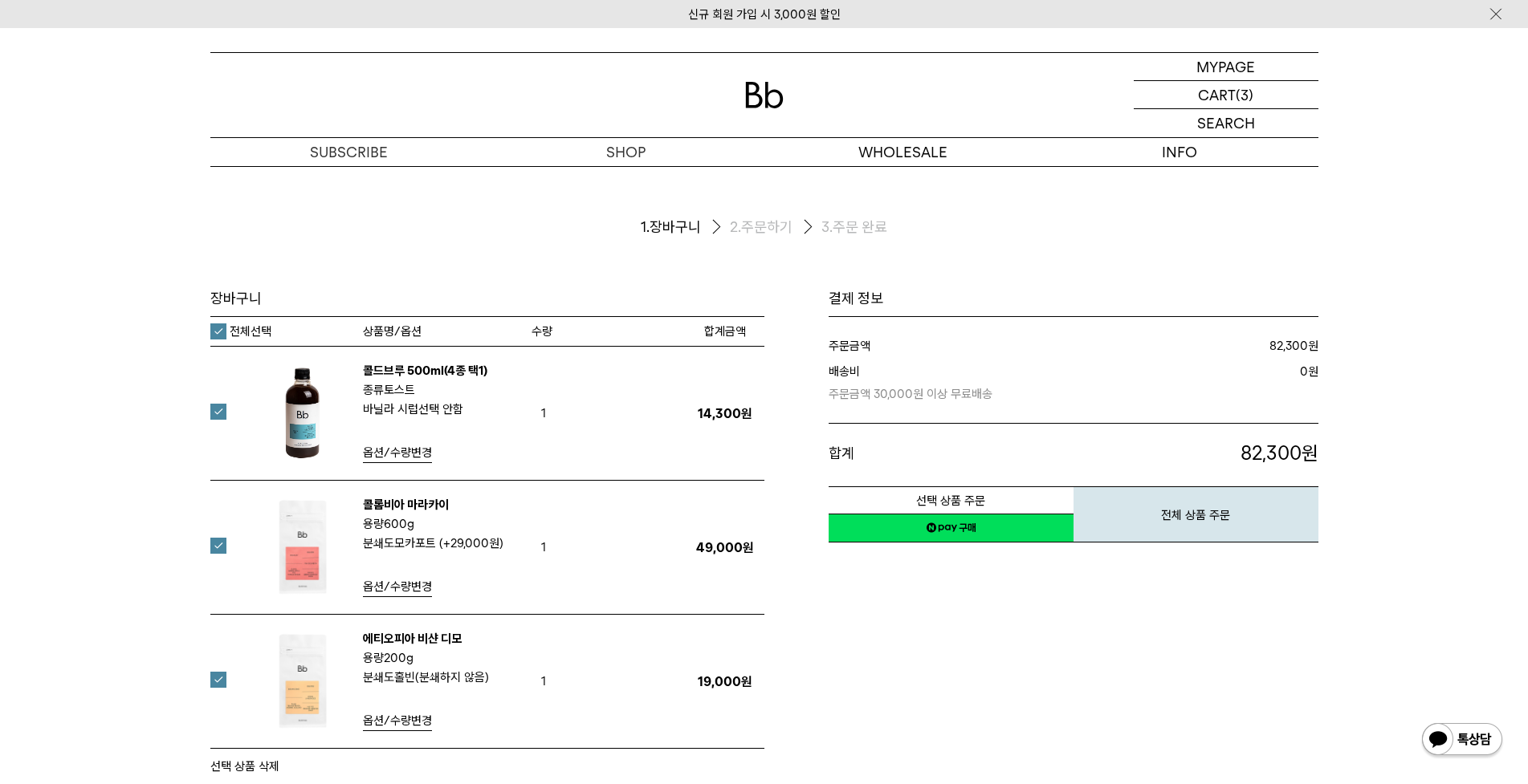
scroll to position [81, 0]
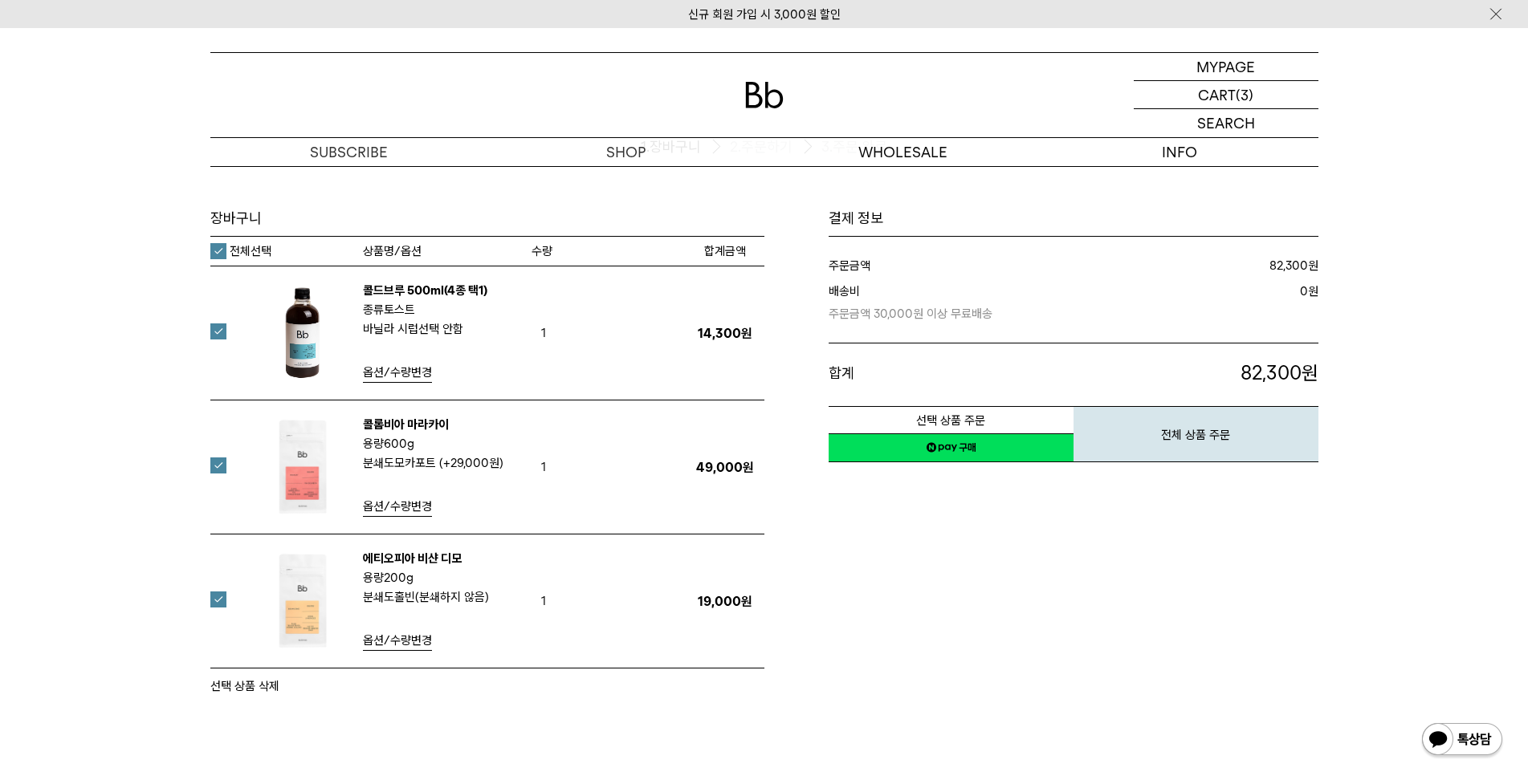
click at [949, 448] on link "네이버페이 구매하기" at bounding box center [951, 447] width 245 height 29
click at [944, 456] on link "네이버페이 구매하기" at bounding box center [951, 447] width 245 height 29
click at [1257, 64] on p "마이페이지" at bounding box center [1226, 66] width 64 height 27
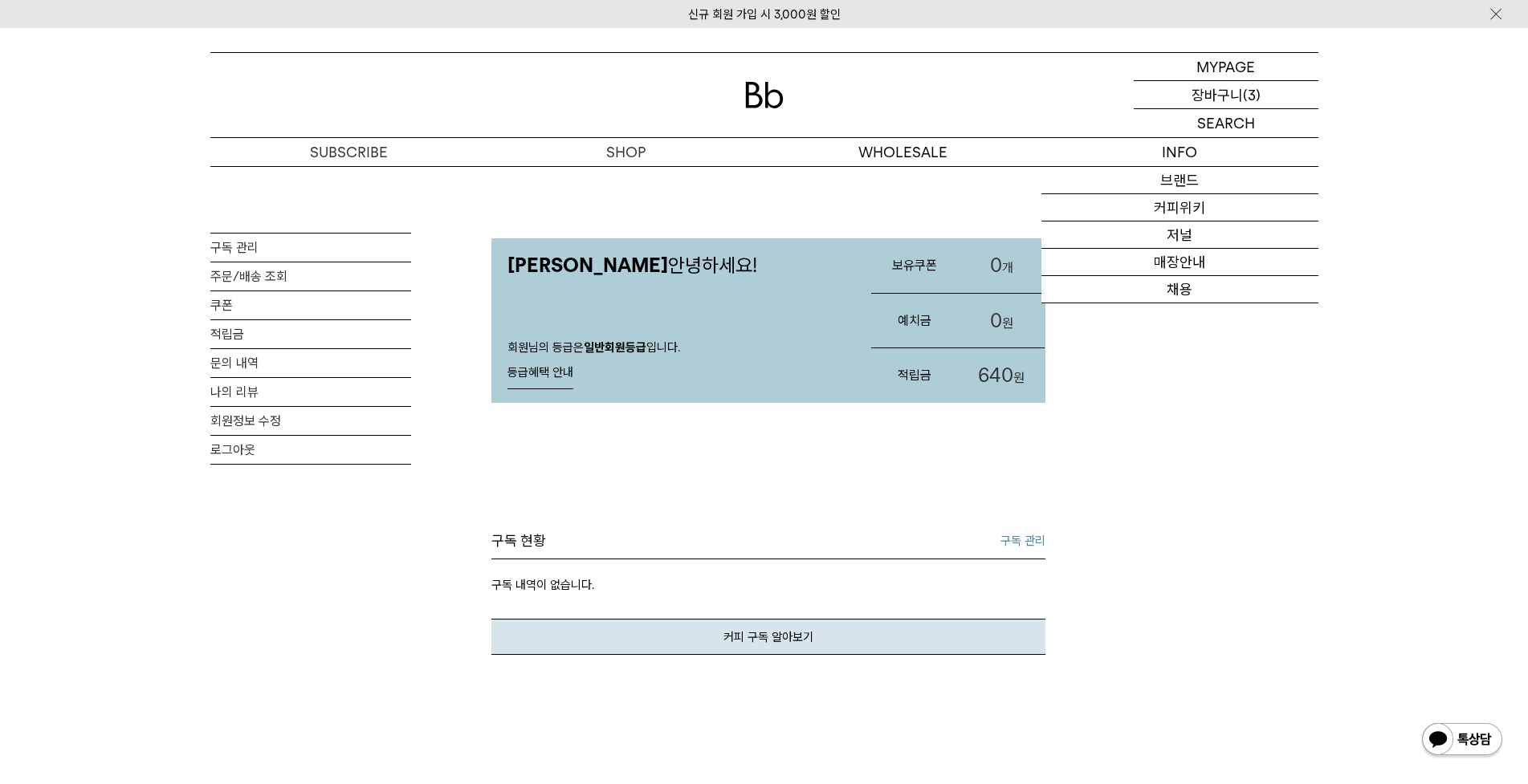
click at [1238, 103] on p "장바구니" at bounding box center [1218, 94] width 52 height 27
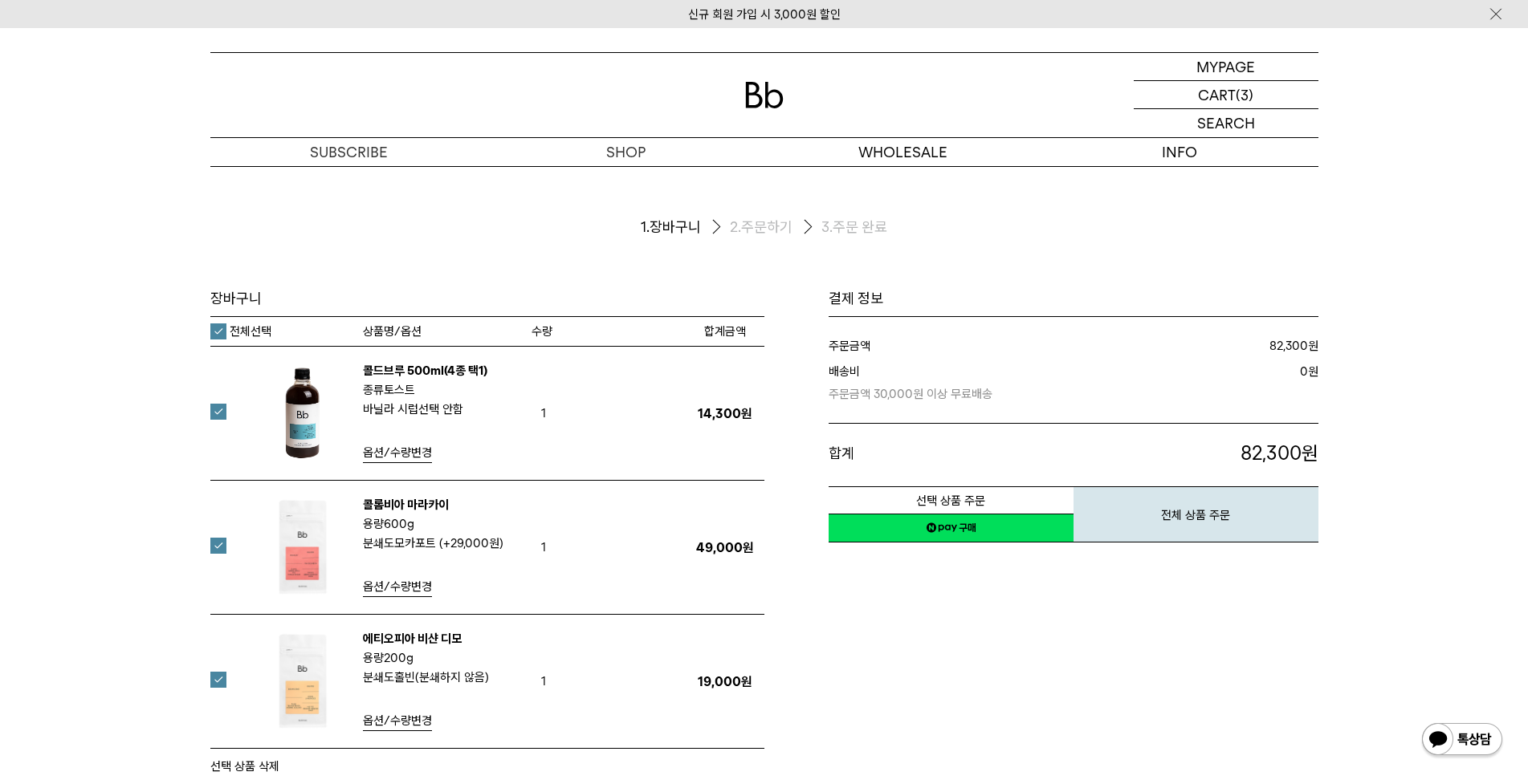
click at [943, 533] on link "네이버페이 구매하기" at bounding box center [951, 528] width 245 height 29
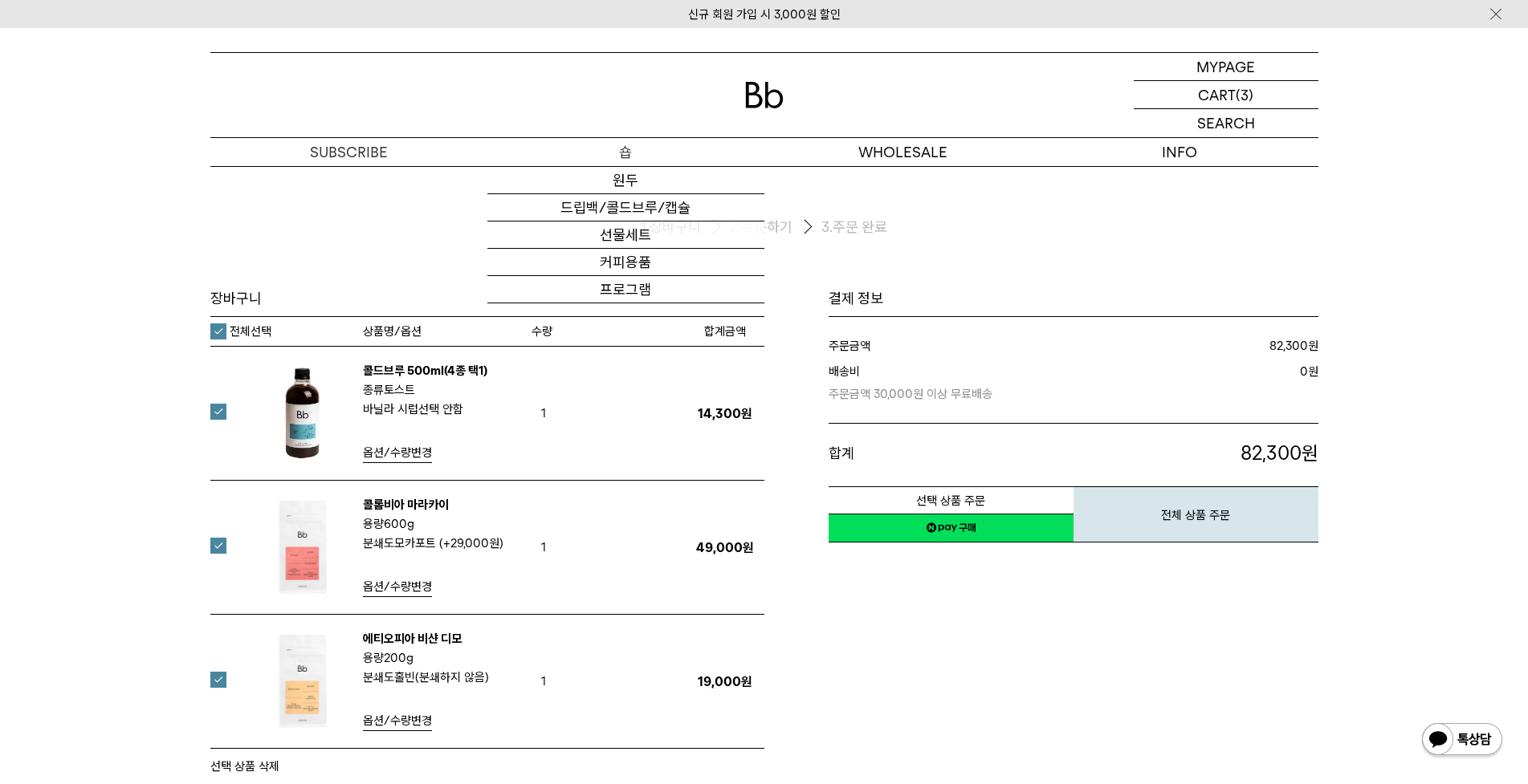
click at [638, 151] on p "숍" at bounding box center [626, 152] width 277 height 28
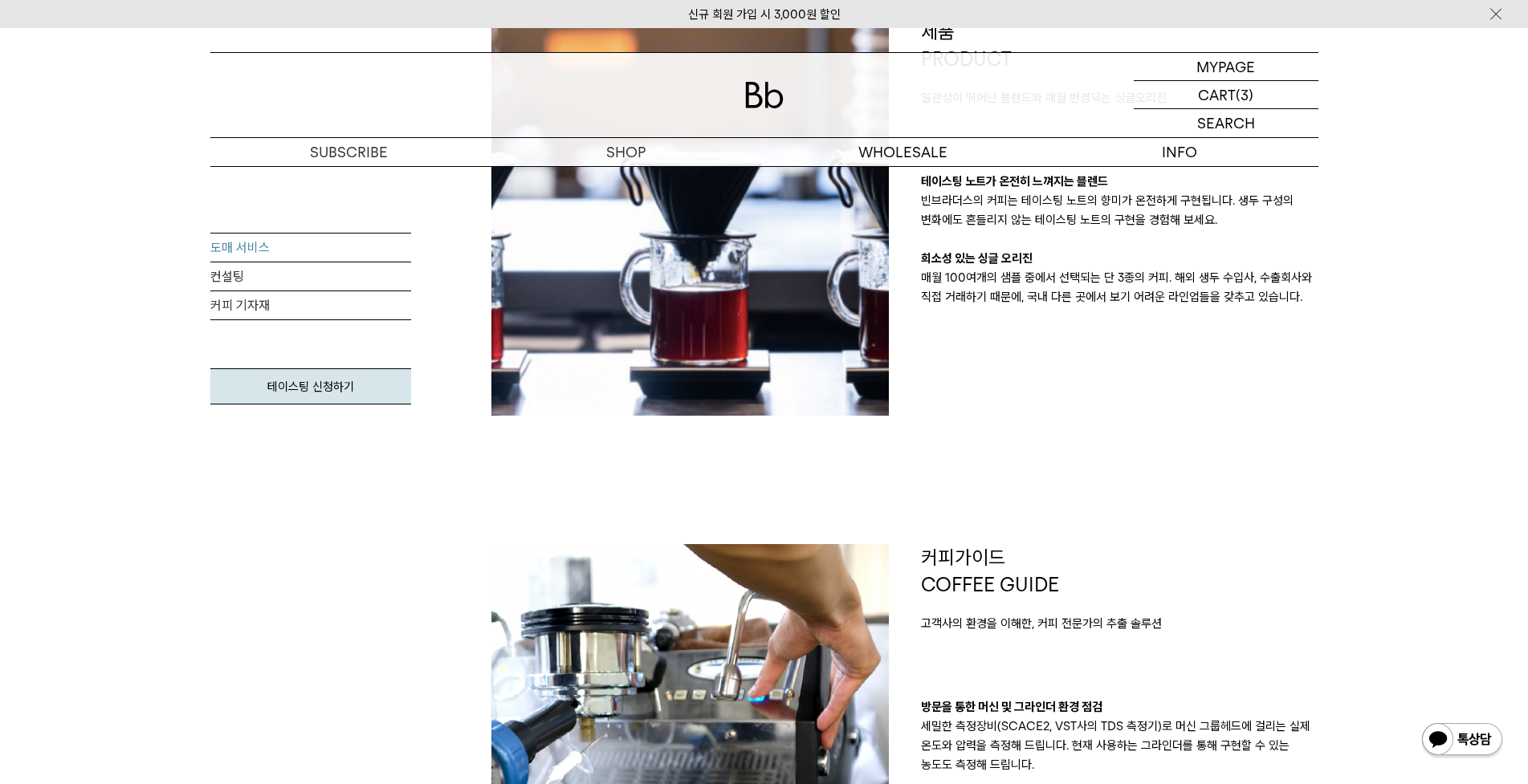
scroll to position [562, 0]
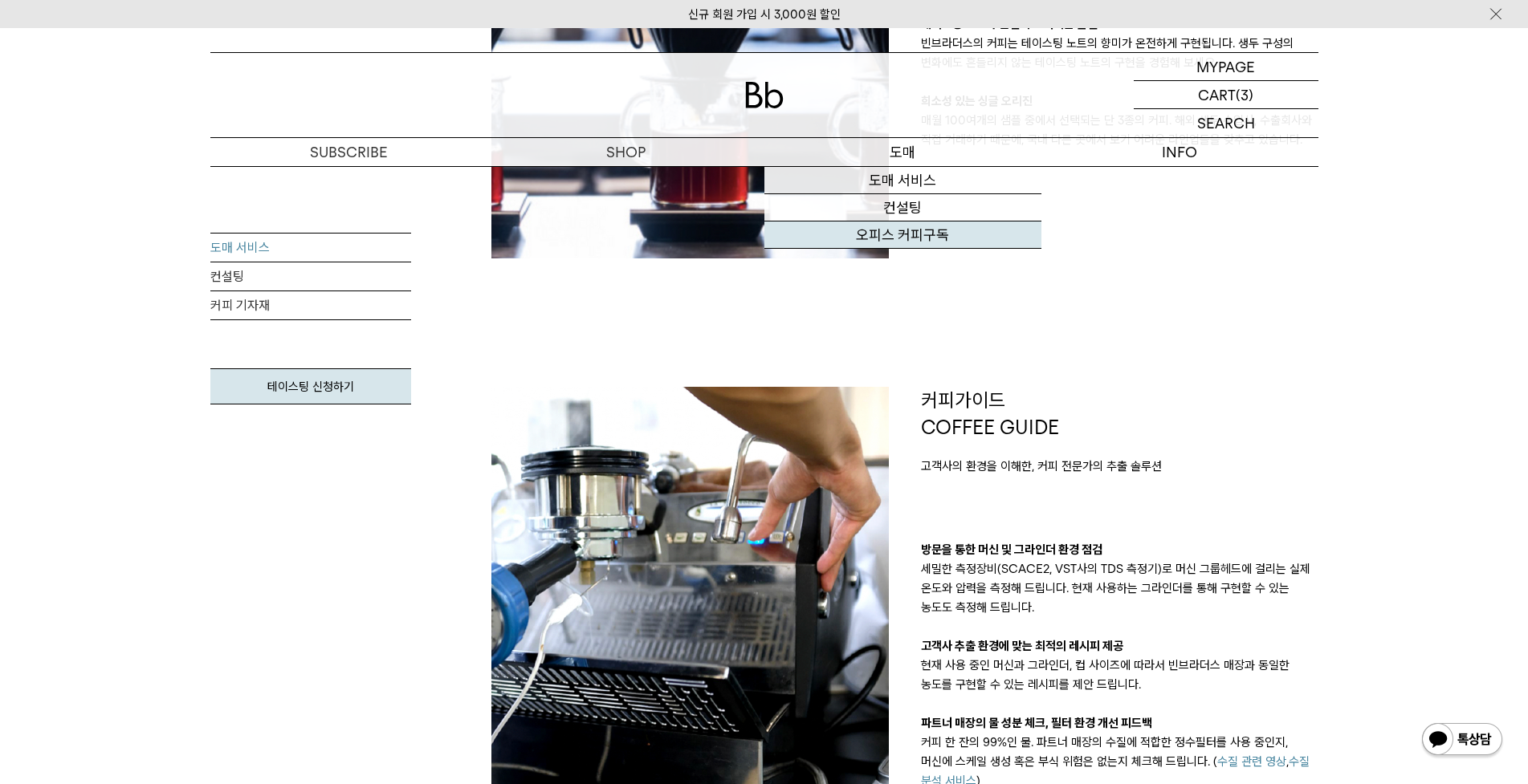
click at [911, 229] on link "오피스 커피구독" at bounding box center [903, 234] width 277 height 27
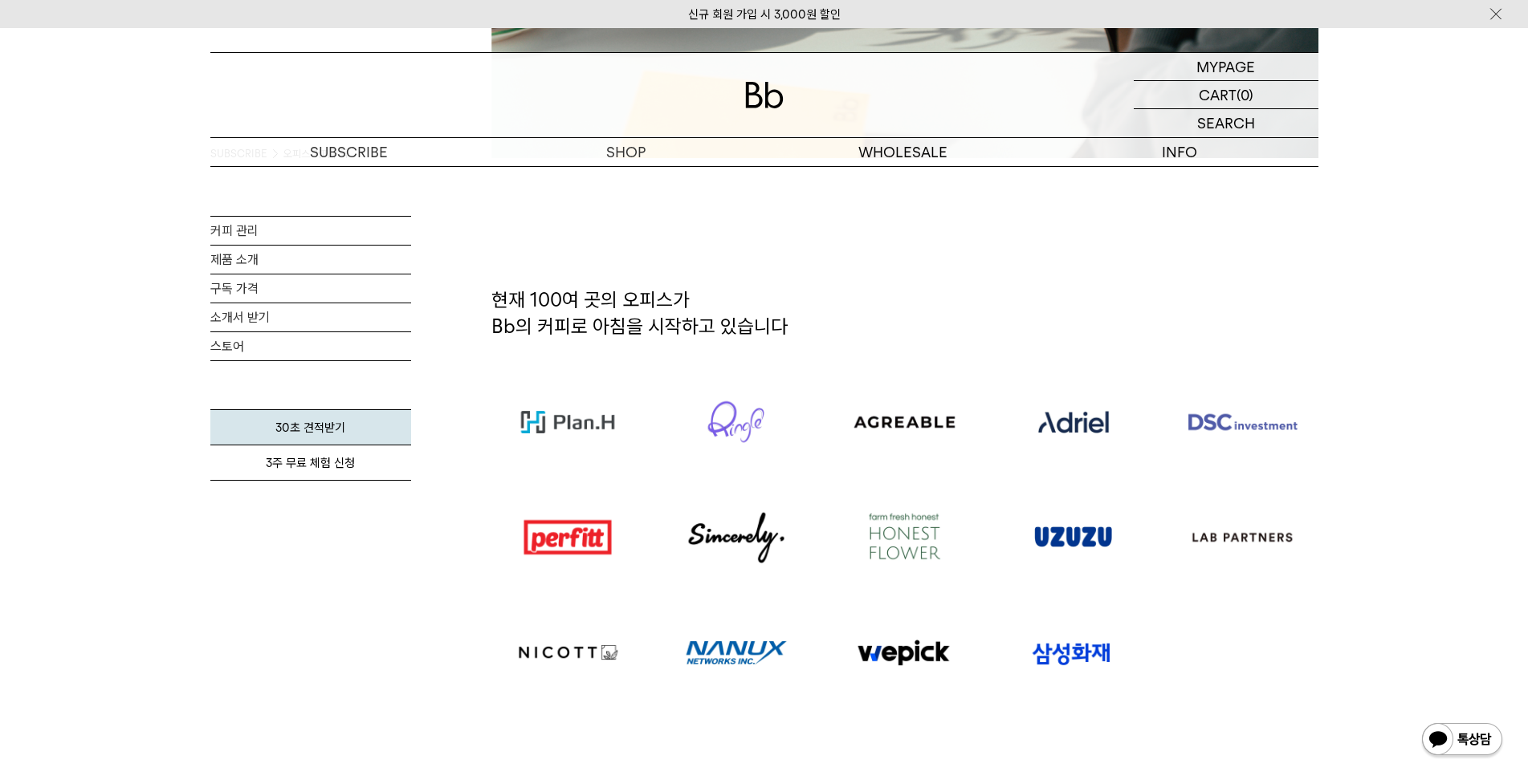
scroll to position [883, 0]
